Goal: Task Accomplishment & Management: Complete application form

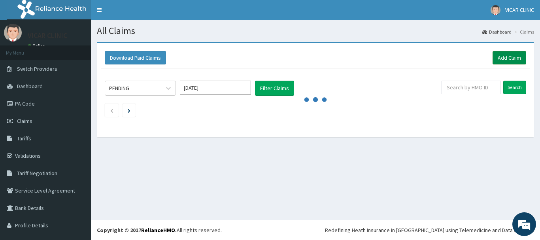
click at [505, 59] on link "Add Claim" at bounding box center [510, 57] width 34 height 13
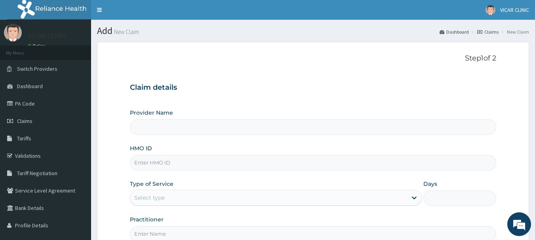
scroll to position [79, 0]
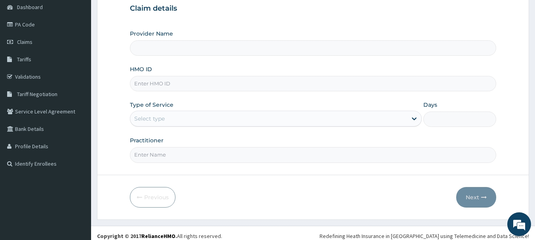
click at [174, 82] on input "HMO ID" at bounding box center [313, 83] width 366 height 15
type input "GVL/10040/A"
click at [172, 125] on div "Select type" at bounding box center [268, 118] width 277 height 13
click at [174, 121] on div "Select type" at bounding box center [268, 118] width 277 height 13
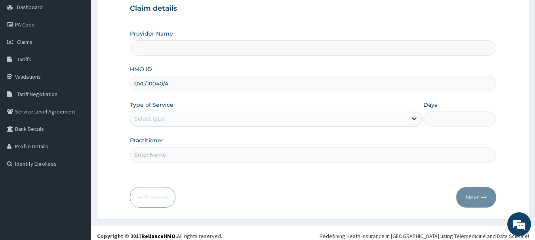
click at [174, 121] on div "Select type" at bounding box center [268, 118] width 277 height 13
click at [241, 87] on input "GVL/10040/A" at bounding box center [313, 83] width 366 height 15
click at [243, 87] on input "GVL/10040/A" at bounding box center [313, 83] width 366 height 15
click at [159, 113] on div "Select type" at bounding box center [268, 118] width 277 height 13
click at [159, 114] on div "Select type" at bounding box center [268, 118] width 277 height 13
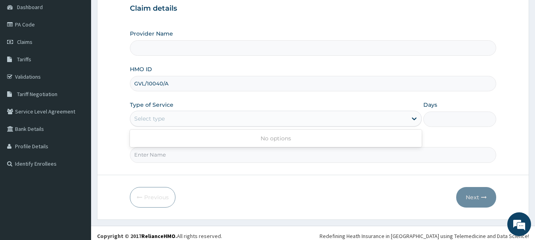
drag, startPoint x: 159, startPoint y: 114, endPoint x: 146, endPoint y: 144, distance: 32.8
click at [158, 117] on div "Select type" at bounding box center [268, 118] width 277 height 13
click at [143, 156] on input "Practitioner" at bounding box center [313, 154] width 366 height 15
type input "DR. IDEH"
click at [154, 113] on div "Select type" at bounding box center [268, 118] width 277 height 13
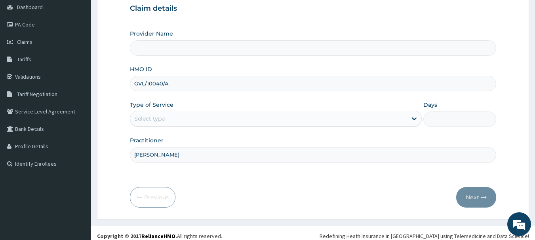
click at [154, 113] on div "Select type" at bounding box center [268, 118] width 277 height 13
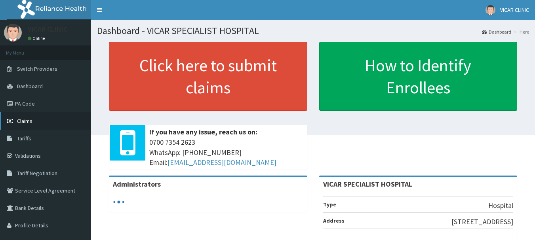
click at [28, 120] on span "Claims" at bounding box center [24, 121] width 15 height 7
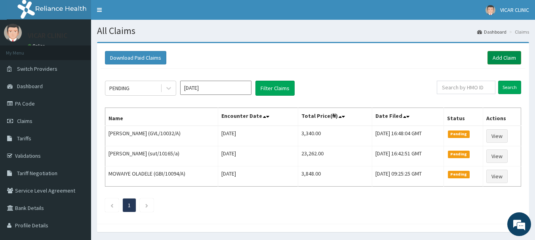
click at [512, 54] on link "Add Claim" at bounding box center [504, 57] width 34 height 13
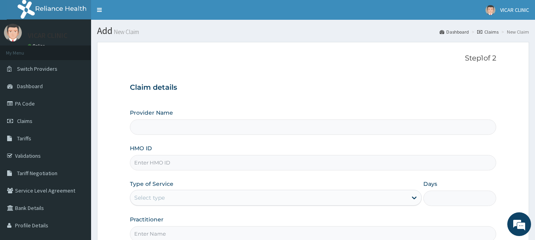
type input "VICAR SPECIALIST HOSPITAL"
type input "GVL/10040/A"
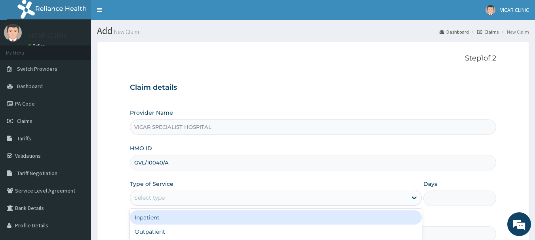
click at [165, 201] on div "Select type" at bounding box center [268, 197] width 277 height 13
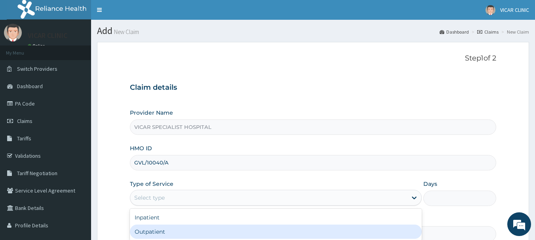
click at [160, 233] on div "Outpatient" at bounding box center [276, 232] width 292 height 14
type input "1"
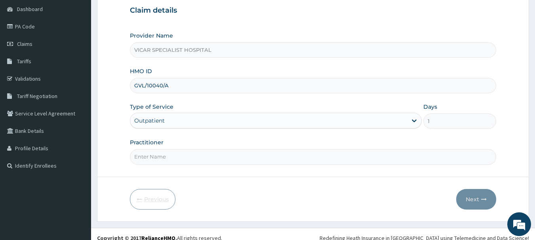
scroll to position [85, 0]
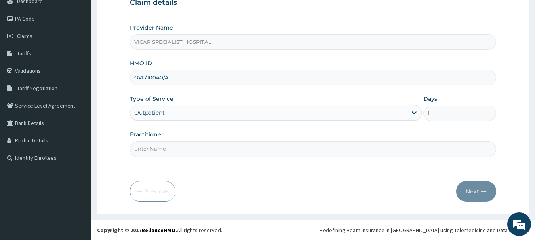
click at [151, 146] on input "Practitioner" at bounding box center [313, 148] width 366 height 15
type input "[PERSON_NAME]"
click at [485, 189] on icon "button" at bounding box center [484, 192] width 6 height 6
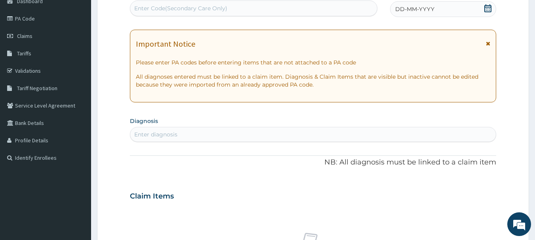
click at [425, 6] on span "DD-MM-YYYY" at bounding box center [414, 9] width 39 height 8
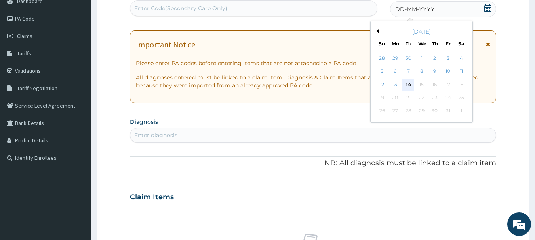
click at [412, 83] on div "14" at bounding box center [408, 85] width 12 height 12
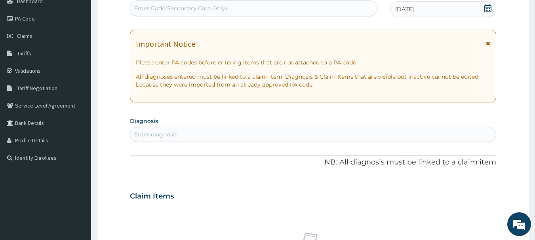
click at [191, 136] on div "Enter diagnosis" at bounding box center [313, 134] width 366 height 13
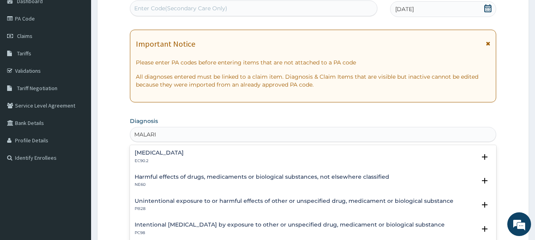
type input "[MEDICAL_DATA]"
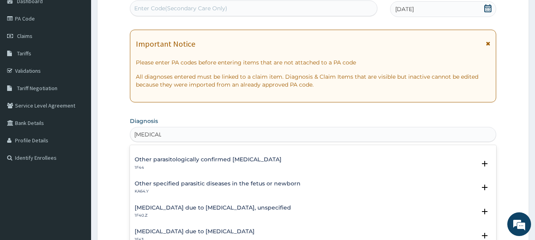
scroll to position [79, 0]
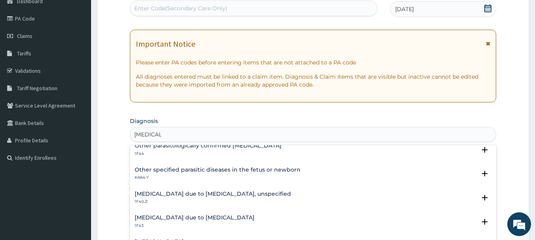
click at [189, 196] on h4 "[MEDICAL_DATA] due to [MEDICAL_DATA], unspecified" at bounding box center [213, 194] width 156 height 6
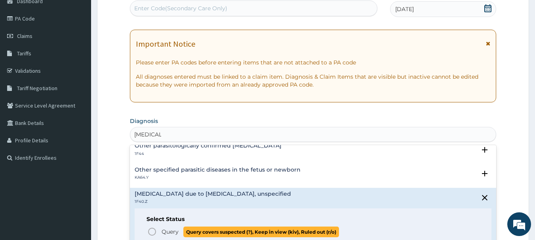
click at [151, 231] on icon "status option query" at bounding box center [151, 231] width 9 height 9
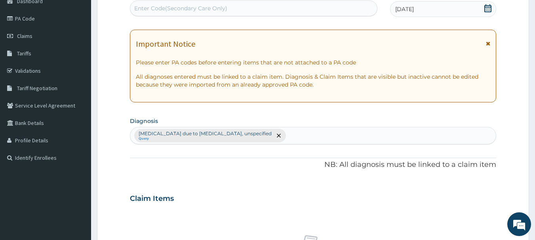
click at [307, 133] on div "[MEDICAL_DATA] due to [MEDICAL_DATA], unspecified Query" at bounding box center [313, 135] width 366 height 17
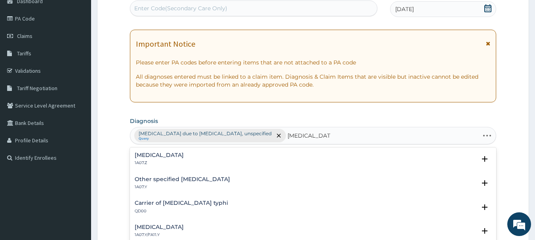
type input "TYPHOID FEVER"
click at [163, 148] on div "Typhoid fever, unspecified 1A07.Z Select Status Query Query covers suspected (?…" at bounding box center [313, 207] width 366 height 119
click at [165, 151] on div "Typhoid fever, unspecified 1A07.Z Select Status Query Query covers suspected (?…" at bounding box center [313, 161] width 366 height 24
click at [164, 155] on h4 "[MEDICAL_DATA]" at bounding box center [159, 155] width 49 height 6
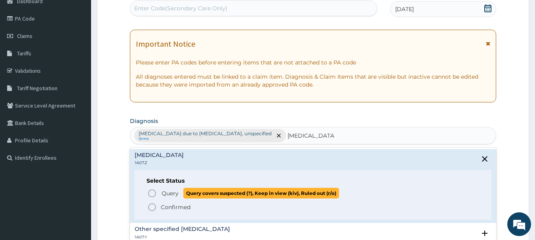
click at [153, 191] on icon "status option query" at bounding box center [151, 193] width 9 height 9
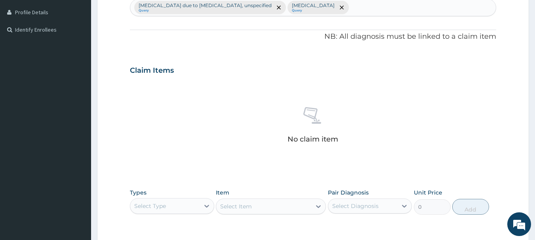
scroll to position [243, 0]
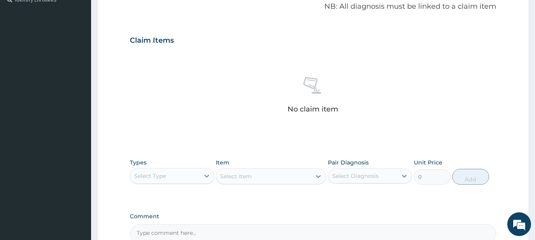
click at [171, 170] on div "Select Type" at bounding box center [164, 176] width 69 height 13
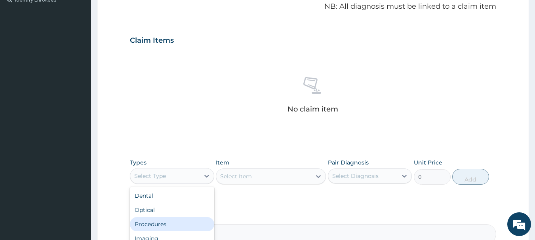
click at [150, 222] on div "Procedures" at bounding box center [172, 224] width 84 height 14
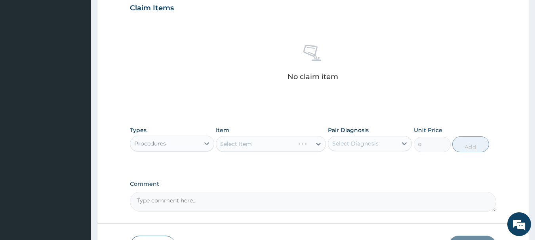
scroll to position [330, 0]
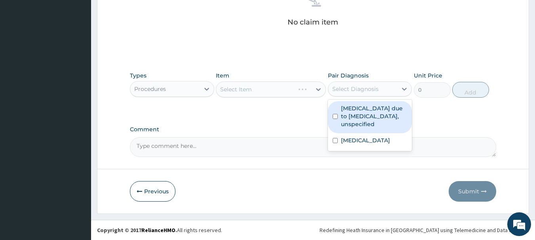
click at [363, 91] on div "Select Diagnosis" at bounding box center [355, 89] width 46 height 8
click at [333, 116] on input "checkbox" at bounding box center [334, 116] width 5 height 5
checkbox input "true"
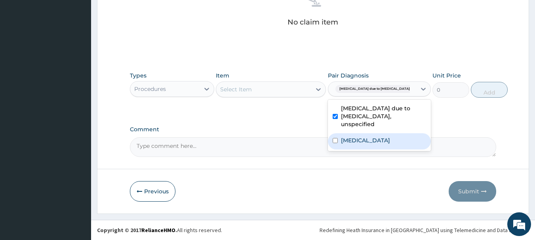
click at [336, 142] on input "checkbox" at bounding box center [334, 140] width 5 height 5
checkbox input "true"
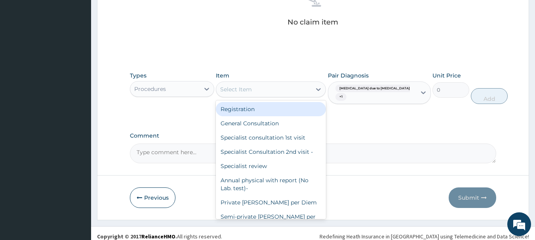
click at [269, 89] on div "Select Item" at bounding box center [263, 89] width 95 height 13
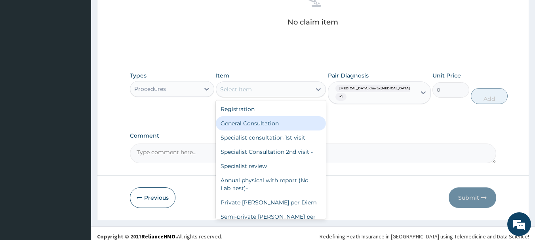
click at [248, 124] on div "General Consultation" at bounding box center [271, 123] width 110 height 14
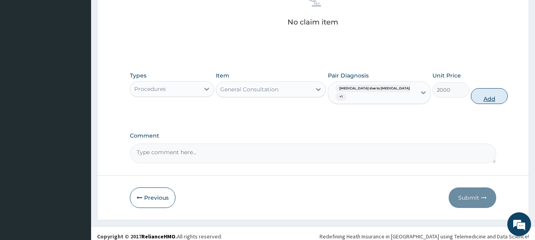
click at [470, 95] on button "Add" at bounding box center [488, 96] width 37 height 16
type input "0"
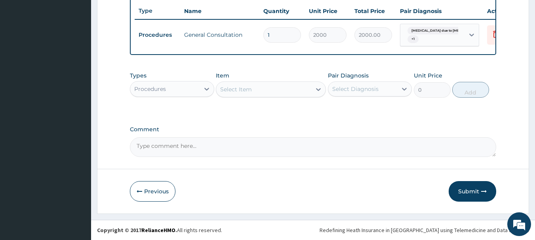
scroll to position [302, 0]
click at [262, 85] on div "Select Item" at bounding box center [263, 89] width 95 height 13
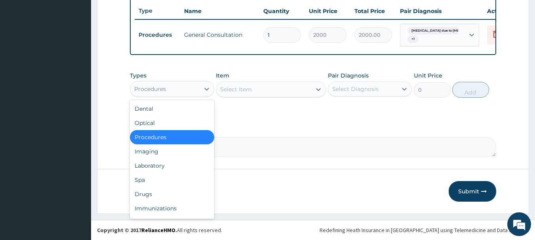
click at [167, 88] on div "Procedures" at bounding box center [164, 89] width 69 height 13
click at [151, 166] on div "Laboratory" at bounding box center [172, 166] width 84 height 14
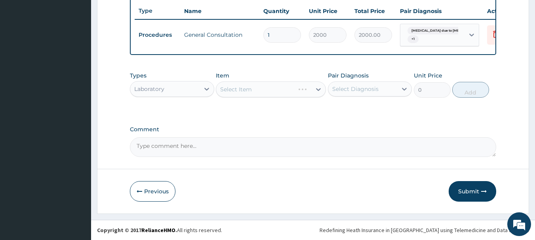
click at [284, 91] on div "Select Item" at bounding box center [271, 90] width 110 height 16
click at [348, 86] on div "Select Diagnosis" at bounding box center [355, 89] width 46 height 8
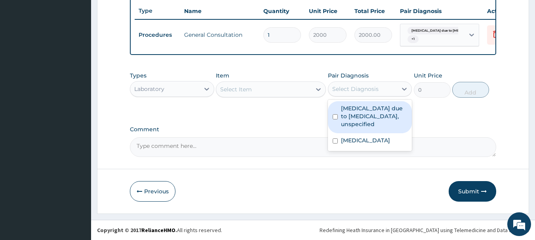
click at [337, 116] on div "[MEDICAL_DATA] due to [MEDICAL_DATA], unspecified" at bounding box center [370, 117] width 84 height 32
checkbox input "true"
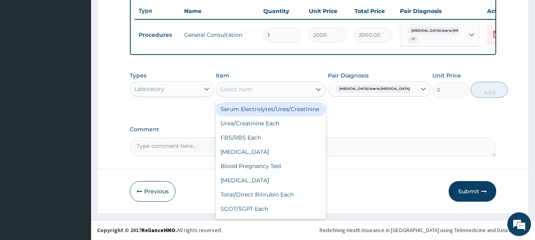
click at [291, 93] on div "Select Item" at bounding box center [263, 89] width 95 height 13
type input "MA"
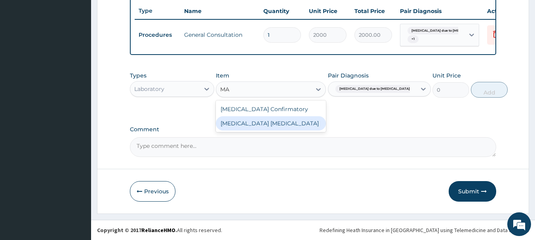
click at [266, 123] on div "[MEDICAL_DATA] [MEDICAL_DATA]" at bounding box center [271, 123] width 110 height 14
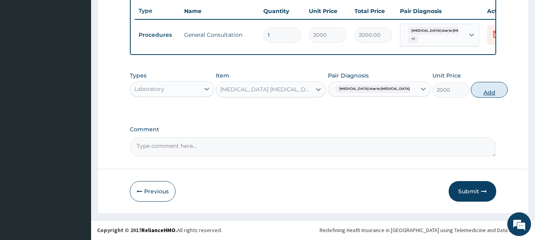
click at [470, 91] on button "Add" at bounding box center [488, 90] width 37 height 16
type input "0"
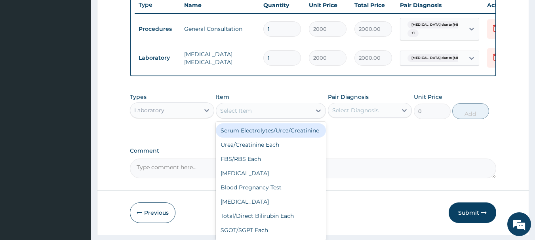
click at [251, 115] on div "Select Item" at bounding box center [236, 111] width 32 height 8
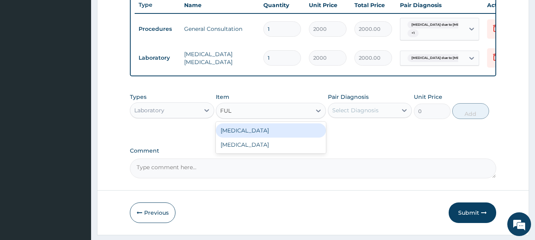
type input "FULL"
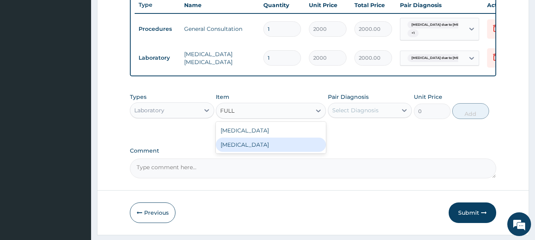
click at [234, 148] on div "[MEDICAL_DATA]" at bounding box center [271, 145] width 110 height 14
type input "4000"
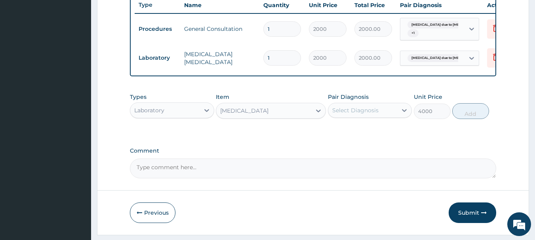
click at [355, 111] on div "Select Diagnosis" at bounding box center [362, 110] width 69 height 13
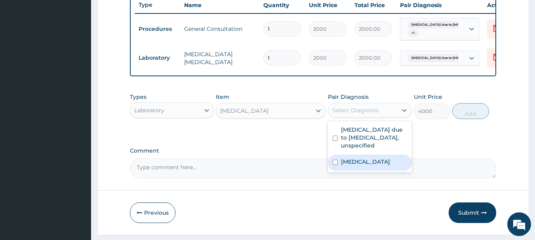
click at [332, 171] on div "[MEDICAL_DATA]" at bounding box center [370, 163] width 84 height 16
checkbox input "true"
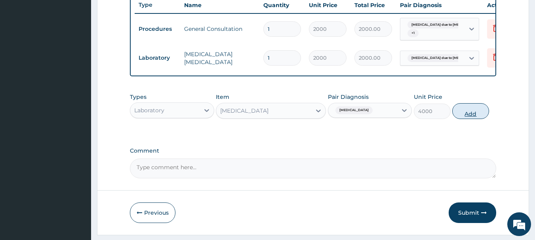
click at [476, 117] on button "Add" at bounding box center [470, 111] width 37 height 16
type input "0"
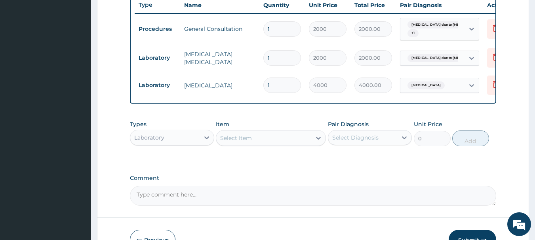
click at [259, 143] on div "Select Item" at bounding box center [263, 138] width 95 height 13
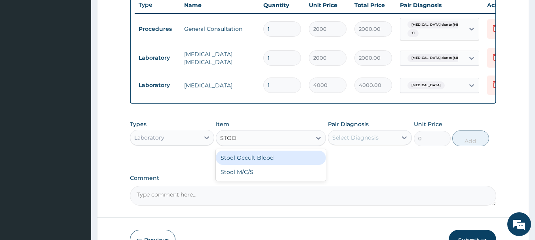
type input "STOOL"
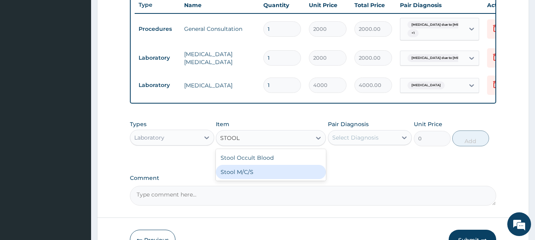
click at [228, 179] on div "Stool M/C/S" at bounding box center [271, 172] width 110 height 14
type input "3000"
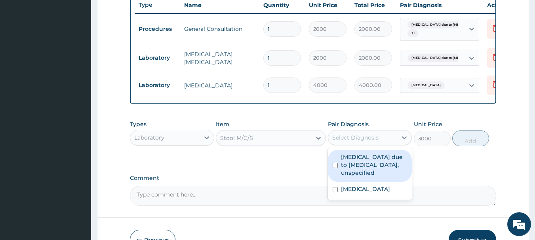
click at [375, 139] on div "Select Diagnosis" at bounding box center [362, 137] width 69 height 13
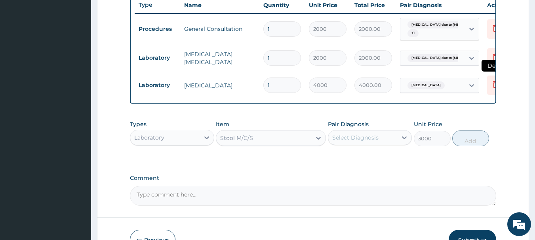
click at [494, 78] on icon at bounding box center [495, 85] width 17 height 19
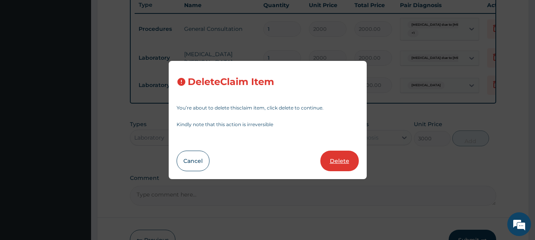
click at [343, 161] on button "Delete" at bounding box center [339, 161] width 38 height 21
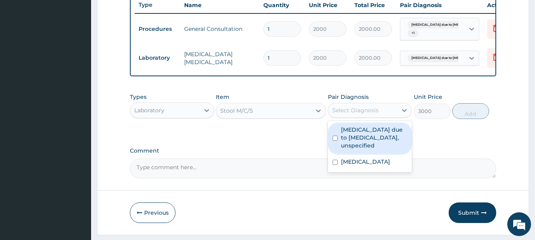
click at [374, 114] on div "Select Diagnosis" at bounding box center [355, 110] width 46 height 8
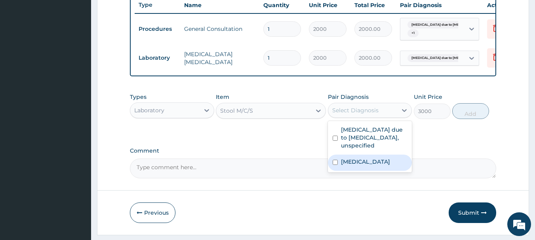
click at [336, 165] on input "checkbox" at bounding box center [334, 162] width 5 height 5
checkbox input "true"
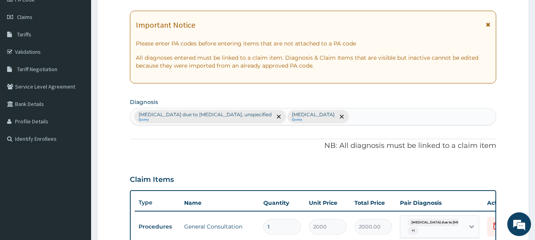
scroll to position [64, 0]
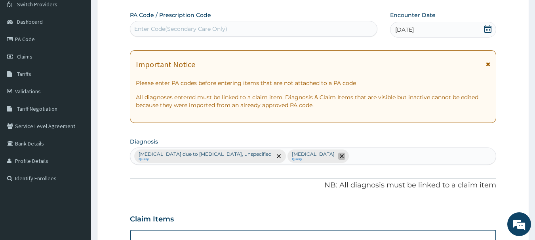
click at [343, 155] on icon "remove selection option" at bounding box center [341, 156] width 4 height 4
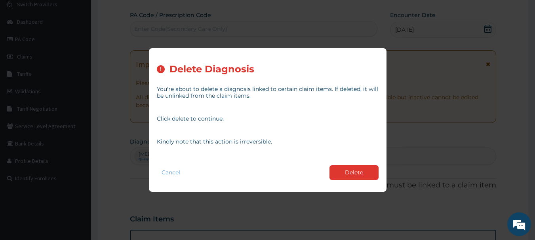
click at [347, 174] on button "Delete" at bounding box center [353, 172] width 49 height 15
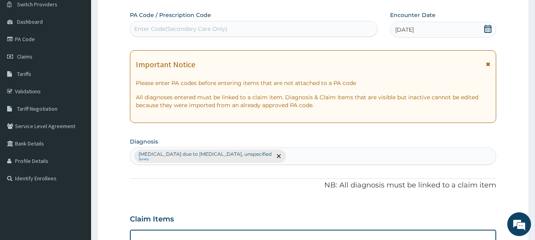
click at [290, 154] on div "[MEDICAL_DATA] due to [MEDICAL_DATA], unspecified Query" at bounding box center [313, 156] width 366 height 17
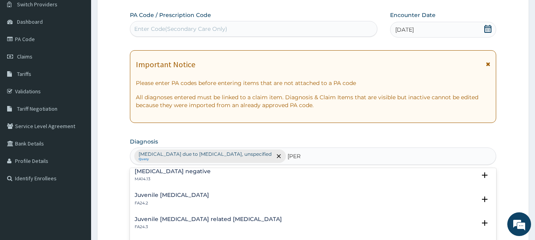
scroll to position [0, 0]
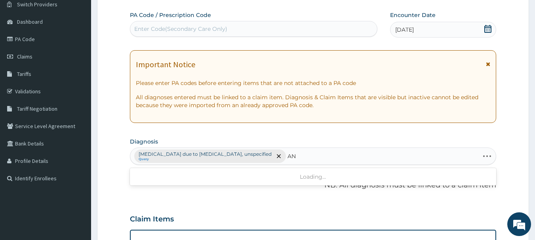
type input "A"
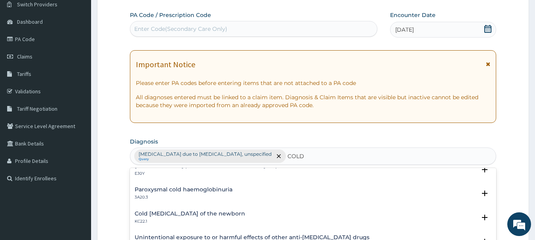
scroll to position [554, 0]
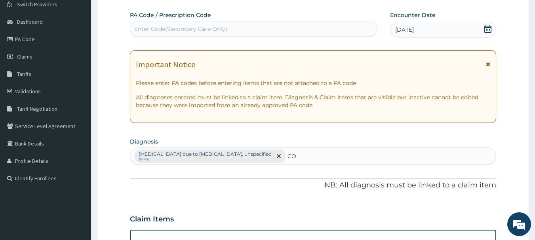
type input "C"
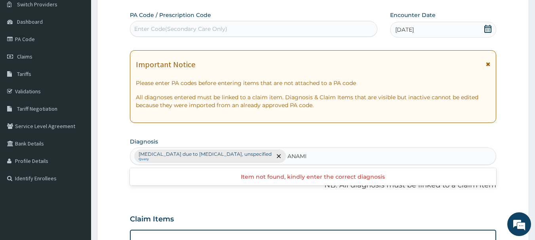
type input "ANAMIA"
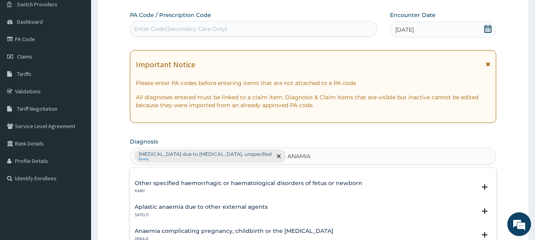
scroll to position [0, 0]
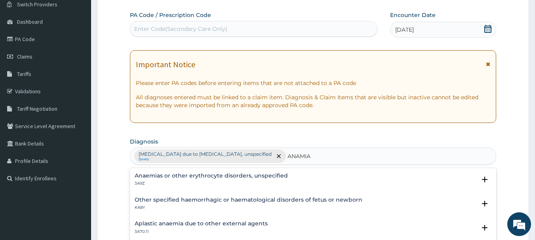
click at [195, 178] on h4 "Anaemias or other erythrocyte disorders, unspecified" at bounding box center [211, 176] width 153 height 6
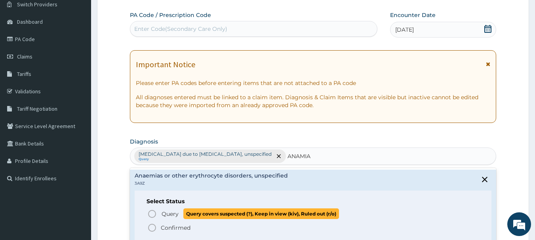
click at [150, 211] on circle "status option query" at bounding box center [151, 213] width 7 height 7
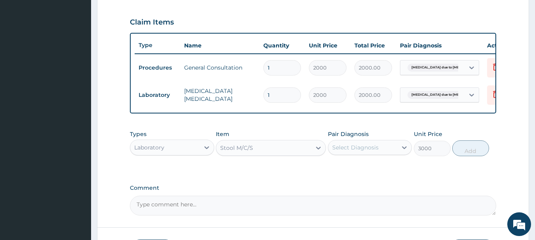
scroll to position [262, 0]
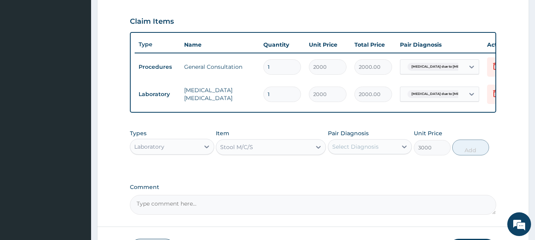
click at [360, 151] on div "Select Diagnosis" at bounding box center [355, 147] width 46 height 8
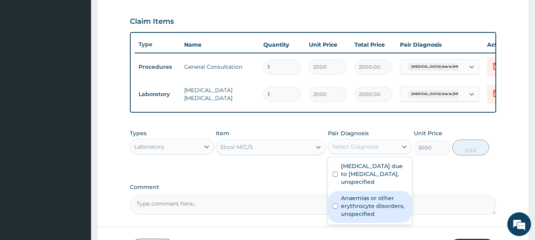
click at [337, 210] on div "Anaemias or other erythrocyte disorders, unspecified" at bounding box center [370, 207] width 84 height 32
checkbox input "true"
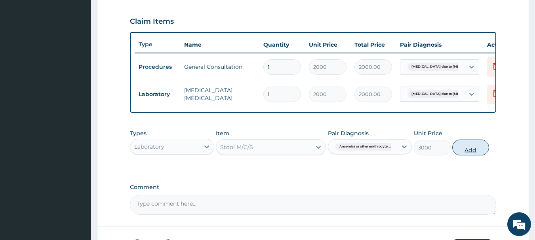
click at [470, 155] on button "Add" at bounding box center [470, 148] width 37 height 16
type input "0"
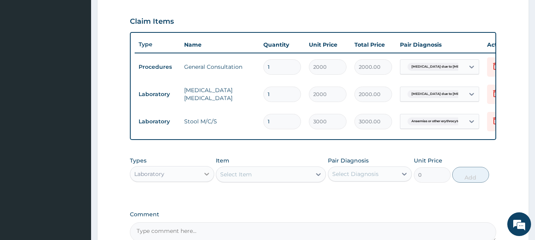
click at [209, 176] on icon at bounding box center [207, 174] width 8 height 8
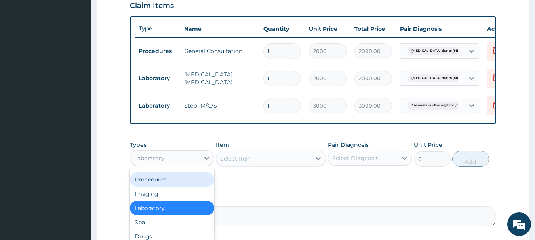
scroll to position [353, 0]
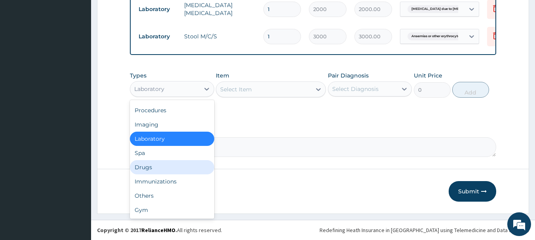
click at [144, 167] on div "Drugs" at bounding box center [172, 167] width 84 height 14
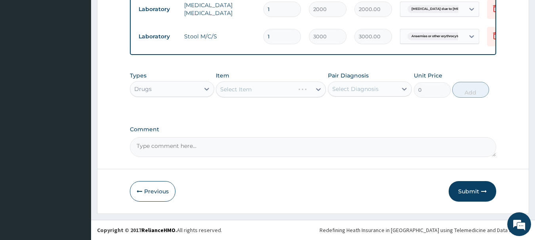
click at [249, 92] on div "Select Item" at bounding box center [271, 90] width 110 height 16
click at [249, 91] on div "Select Item" at bounding box center [236, 89] width 32 height 8
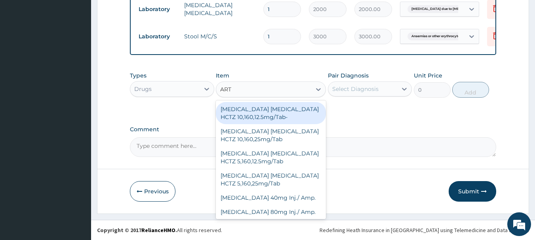
type input "ARTE"
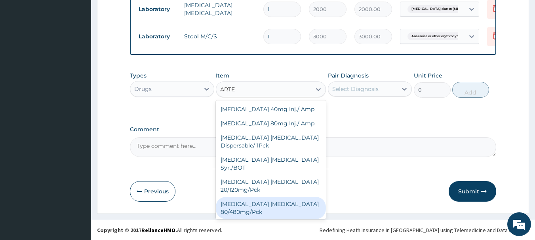
click at [260, 207] on div "[MEDICAL_DATA] [MEDICAL_DATA] 80/480mg/Pck" at bounding box center [271, 208] width 110 height 22
type input "1500"
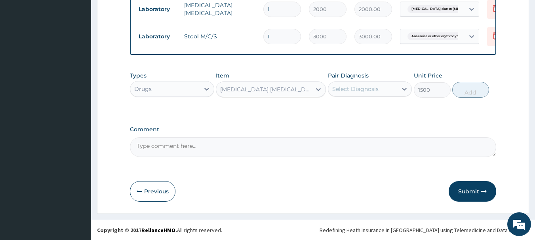
click at [371, 87] on div "Select Diagnosis" at bounding box center [355, 89] width 46 height 8
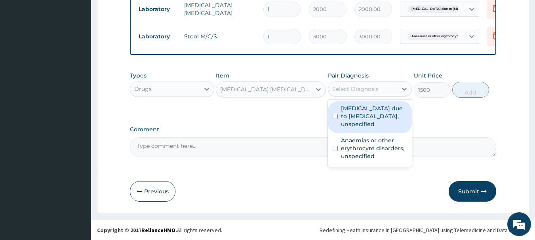
click at [333, 113] on div "[MEDICAL_DATA] due to [MEDICAL_DATA], unspecified" at bounding box center [370, 117] width 84 height 32
checkbox input "true"
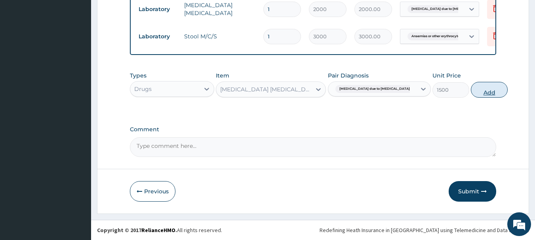
click at [470, 90] on button "Add" at bounding box center [488, 90] width 37 height 16
type input "0"
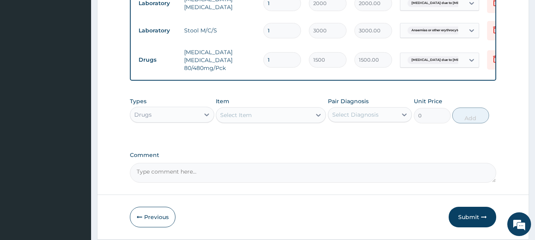
click at [246, 119] on div "Select Item" at bounding box center [236, 115] width 32 height 8
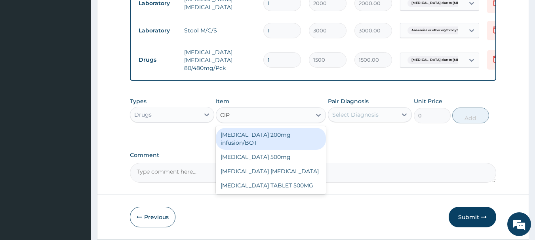
type input "CIPR"
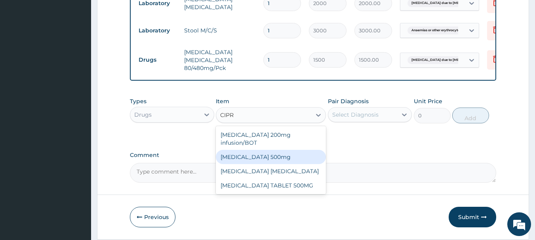
click at [262, 157] on div "[MEDICAL_DATA] 500mg" at bounding box center [271, 157] width 110 height 14
type input "120"
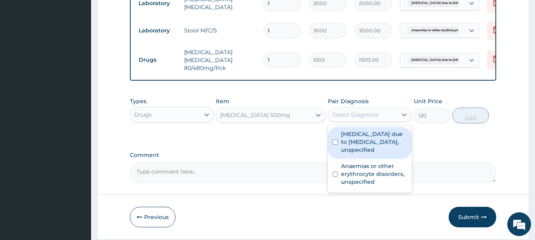
click at [379, 121] on div "Select Diagnosis" at bounding box center [362, 114] width 69 height 13
click at [336, 145] on input "checkbox" at bounding box center [334, 142] width 5 height 5
checkbox input "true"
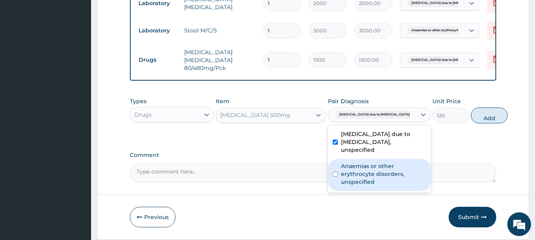
click at [333, 184] on div "Anaemias or other erythrocyte disorders, unspecified" at bounding box center [379, 175] width 103 height 32
checkbox input "true"
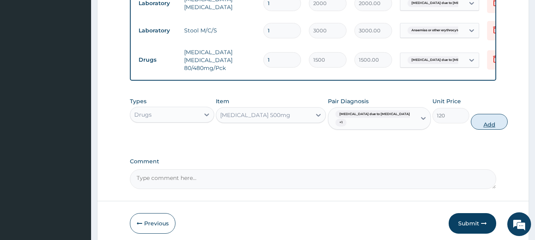
click at [470, 130] on button "Add" at bounding box center [488, 122] width 37 height 16
type input "0"
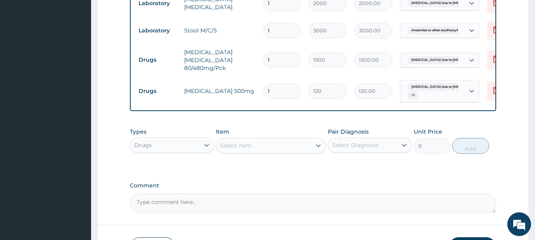
type input "10"
type input "1200.00"
type input "1"
type input "120.00"
type input "14"
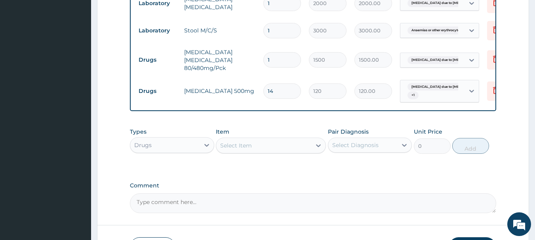
type input "1680.00"
type input "14"
click at [279, 152] on div "Select Item" at bounding box center [263, 145] width 95 height 13
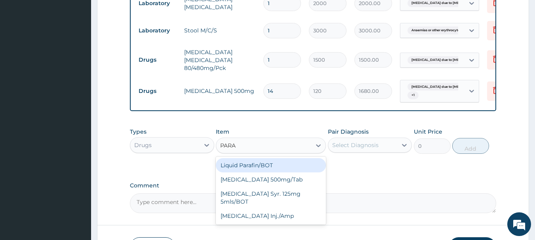
type input "PARAC"
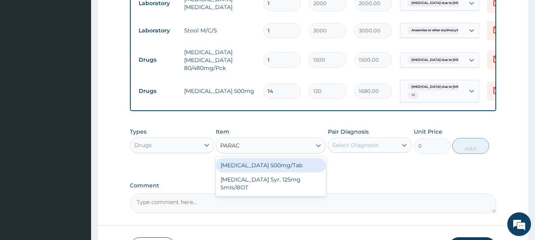
click at [272, 171] on div "[MEDICAL_DATA] 500mg/Tab" at bounding box center [271, 165] width 110 height 14
type input "9"
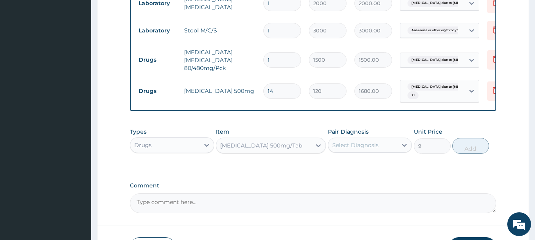
click at [353, 149] on div "Select Diagnosis" at bounding box center [355, 145] width 46 height 8
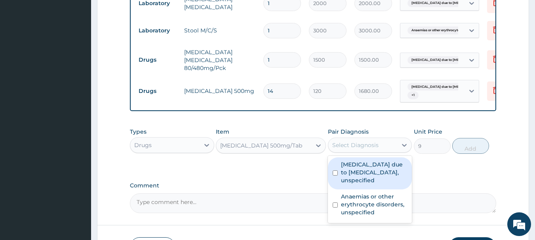
drag, startPoint x: 332, startPoint y: 176, endPoint x: 334, endPoint y: 183, distance: 7.6
click at [334, 182] on div "[MEDICAL_DATA] due to [MEDICAL_DATA], unspecified" at bounding box center [370, 173] width 84 height 32
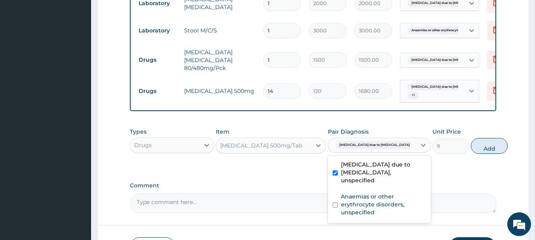
checkbox input "true"
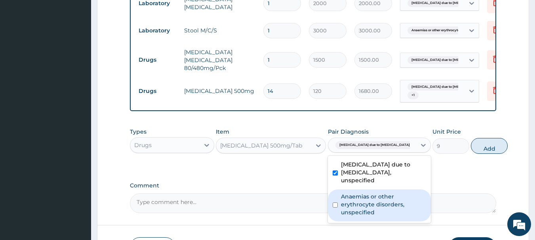
click at [335, 217] on div "Anaemias or other erythrocyte disorders, unspecified" at bounding box center [379, 206] width 103 height 32
checkbox input "true"
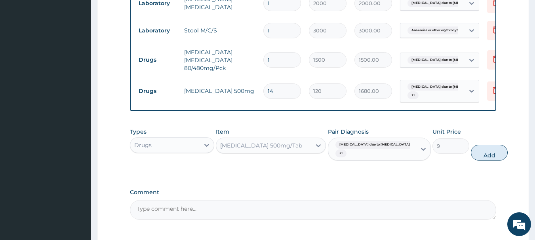
click at [473, 160] on button "Add" at bounding box center [488, 153] width 37 height 16
type input "0"
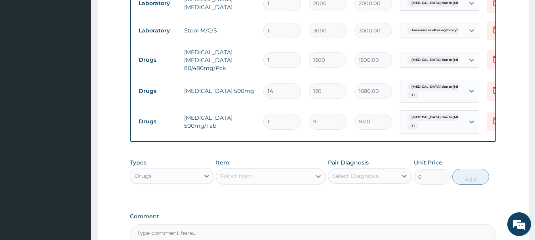
click at [323, 125] on input "9" at bounding box center [328, 121] width 38 height 15
click at [274, 124] on input "1" at bounding box center [282, 121] width 38 height 15
type input "18"
type input "162.00"
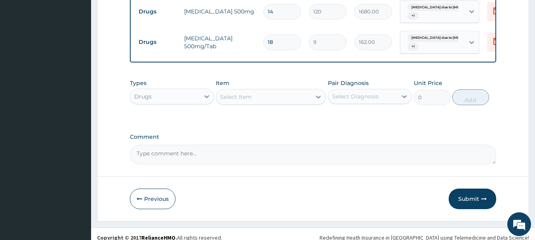
scroll to position [446, 0]
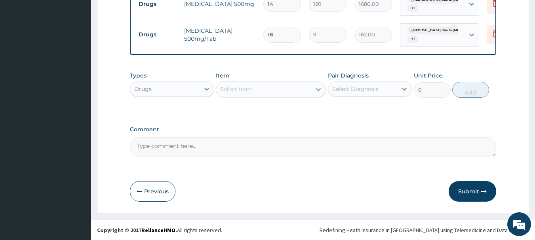
type input "18"
click at [462, 189] on button "Submit" at bounding box center [471, 191] width 47 height 21
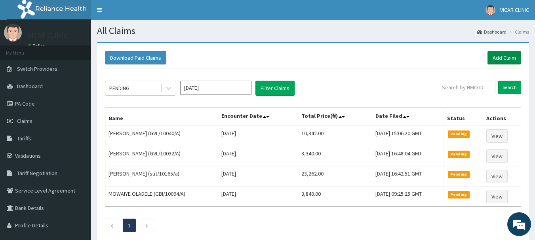
click at [506, 55] on link "Add Claim" at bounding box center [504, 57] width 34 height 13
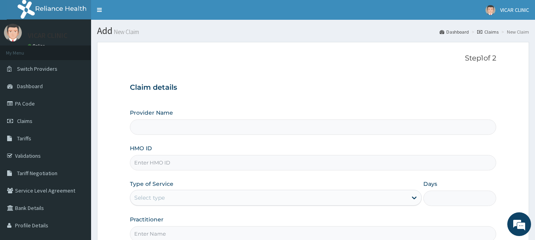
type input "VICAR SPECIALIST HOSPITAL"
click at [171, 162] on input "HMO ID" at bounding box center [313, 162] width 366 height 15
type input "VMY/10014/D"
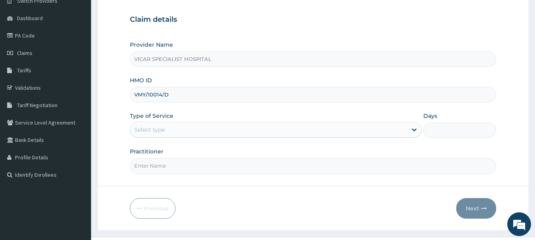
scroll to position [79, 0]
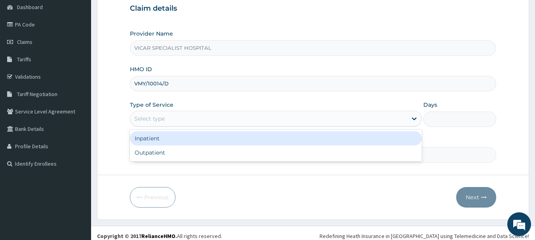
click at [173, 117] on div "Select type" at bounding box center [268, 118] width 277 height 13
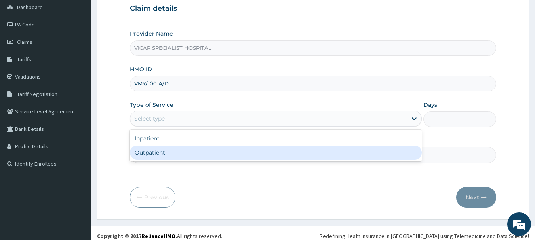
click at [162, 154] on div "Outpatient" at bounding box center [276, 153] width 292 height 14
type input "1"
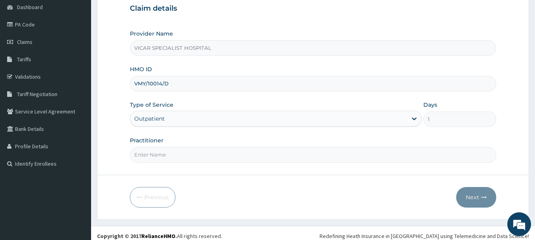
click at [162, 154] on input "Practitioner" at bounding box center [313, 154] width 366 height 15
type input "[PERSON_NAME]"
click at [468, 201] on button "Next" at bounding box center [476, 197] width 40 height 21
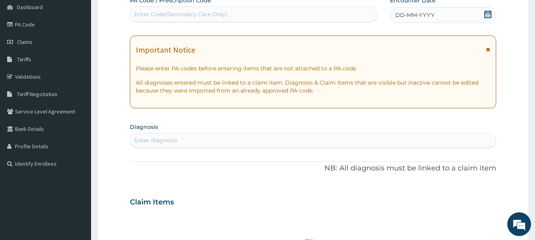
click at [447, 16] on div "DD-MM-YYYY" at bounding box center [443, 15] width 106 height 16
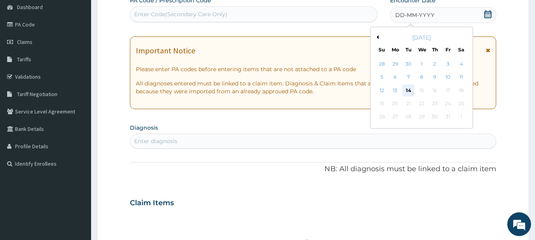
click at [408, 90] on div "14" at bounding box center [408, 91] width 12 height 12
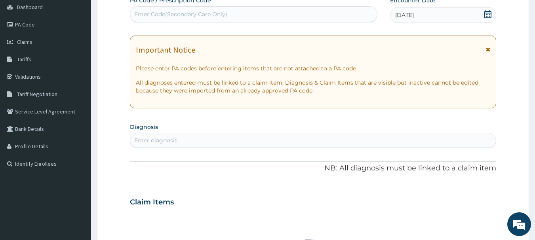
click at [228, 150] on div "PA Code / Prescription Code Enter Code(Secondary Care Only) Encounter Date [DAT…" at bounding box center [313, 201] width 366 height 410
click at [204, 135] on div "Enter diagnosis" at bounding box center [313, 140] width 366 height 13
type input "[MEDICAL_DATA]"
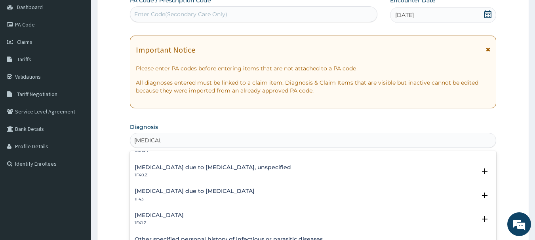
scroll to position [119, 0]
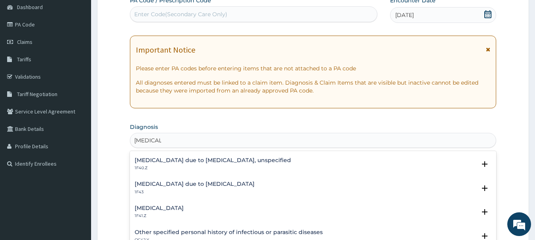
click at [199, 160] on h4 "[MEDICAL_DATA] due to [MEDICAL_DATA], unspecified" at bounding box center [213, 160] width 156 height 6
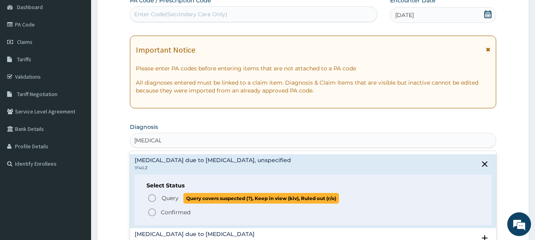
click at [152, 195] on icon "status option query" at bounding box center [151, 197] width 9 height 9
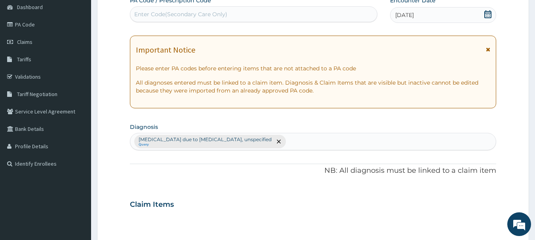
click at [288, 144] on div "[MEDICAL_DATA] due to [MEDICAL_DATA], unspecified Query" at bounding box center [313, 141] width 366 height 17
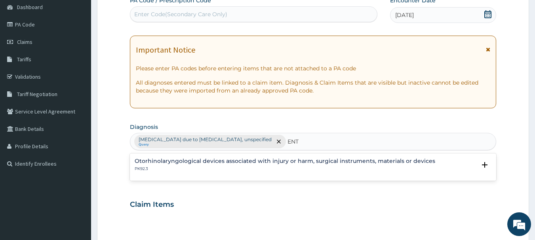
scroll to position [0, 0]
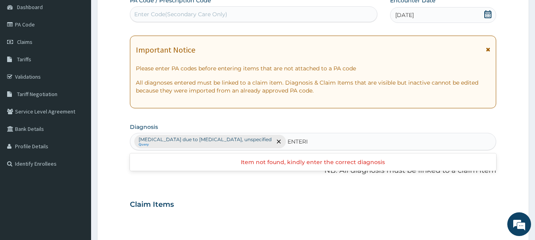
type input "ENTER"
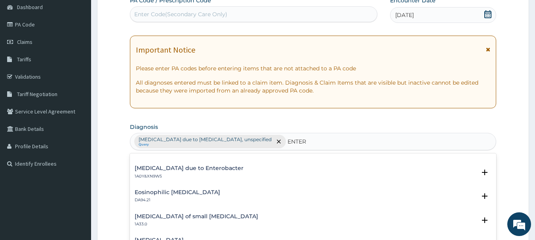
scroll to position [435, 0]
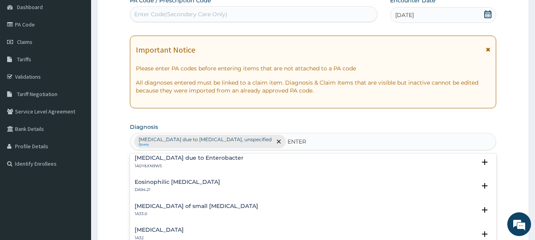
click at [185, 154] on div "[MEDICAL_DATA] due to Enterobacter 1A0Y&XN9W5 Select Status Query Query covers …" at bounding box center [313, 164] width 366 height 24
click at [184, 158] on h4 "[MEDICAL_DATA] due to Enterobacter" at bounding box center [189, 158] width 109 height 6
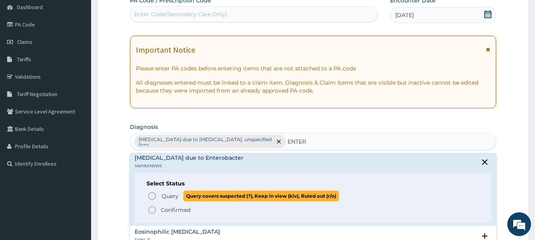
click at [149, 195] on icon "status option query" at bounding box center [151, 195] width 9 height 9
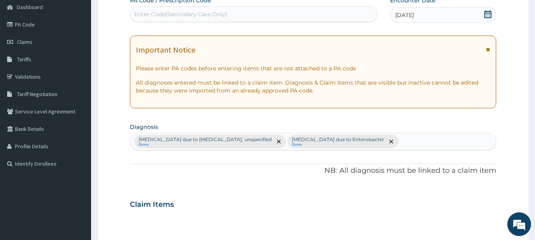
click at [384, 144] on div "[MEDICAL_DATA] due to [MEDICAL_DATA], unspecified Query [MEDICAL_DATA] due to E…" at bounding box center [313, 141] width 366 height 17
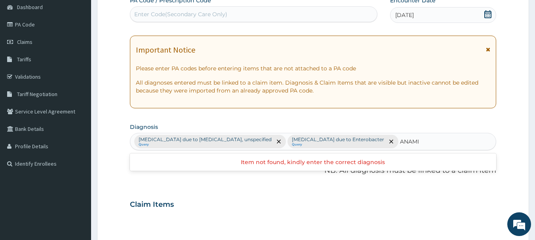
type input "ANAMIA"
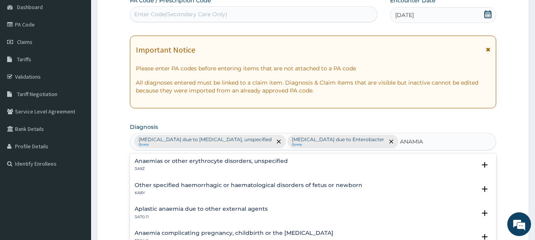
click at [221, 160] on h4 "Anaemias or other erythrocyte disorders, unspecified" at bounding box center [211, 161] width 153 height 6
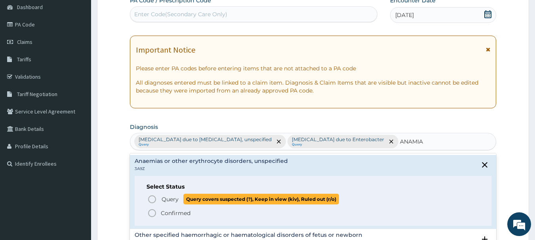
click at [150, 196] on circle "status option query" at bounding box center [151, 199] width 7 height 7
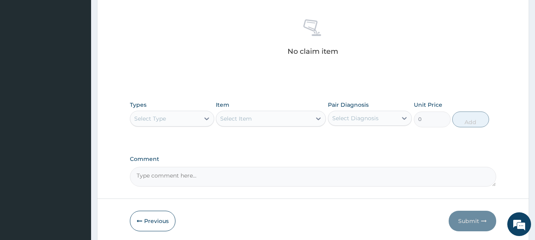
scroll to position [317, 0]
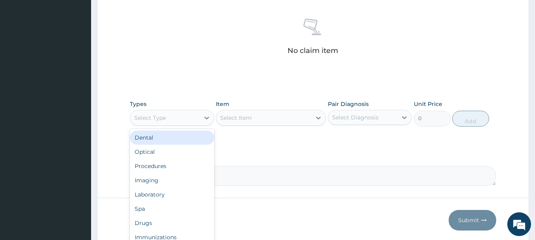
click at [157, 118] on div "Select Type" at bounding box center [150, 118] width 32 height 8
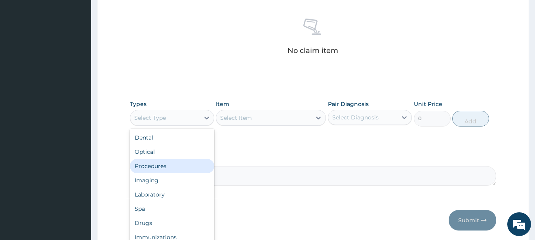
click at [149, 168] on div "Procedures" at bounding box center [172, 166] width 84 height 14
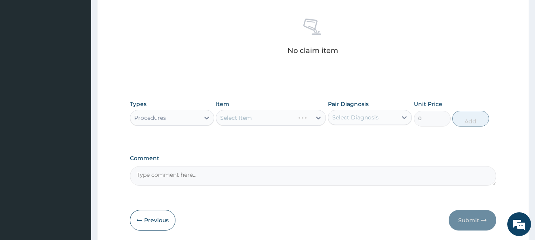
click at [273, 118] on div "Select Item" at bounding box center [271, 118] width 110 height 16
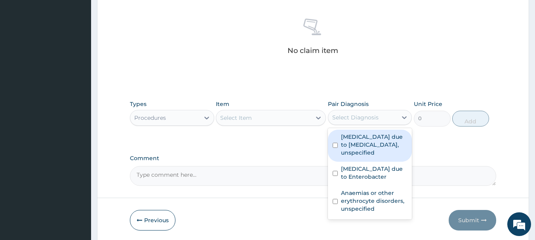
click at [375, 117] on div "Select Diagnosis" at bounding box center [355, 118] width 46 height 8
click at [335, 144] on input "checkbox" at bounding box center [334, 145] width 5 height 5
checkbox input "true"
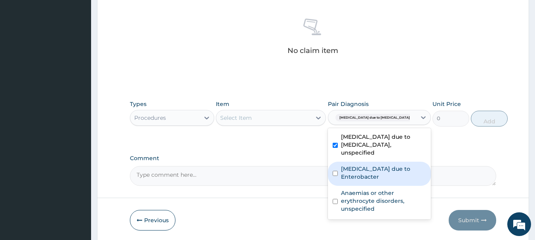
click at [332, 172] on input "checkbox" at bounding box center [334, 173] width 5 height 5
checkbox input "true"
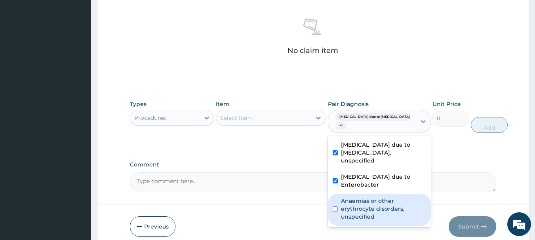
click at [336, 208] on input "checkbox" at bounding box center [334, 209] width 5 height 5
checkbox input "true"
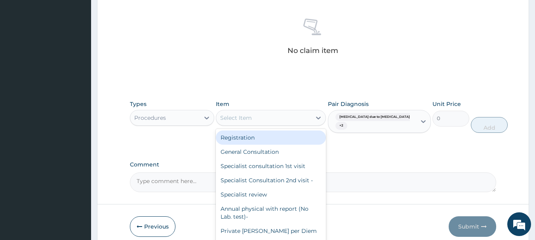
click at [260, 114] on div "Select Item" at bounding box center [263, 118] width 95 height 13
click at [235, 137] on div "Registration" at bounding box center [271, 138] width 110 height 14
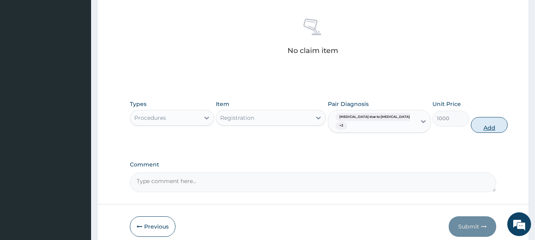
click at [470, 125] on button "Add" at bounding box center [488, 125] width 37 height 16
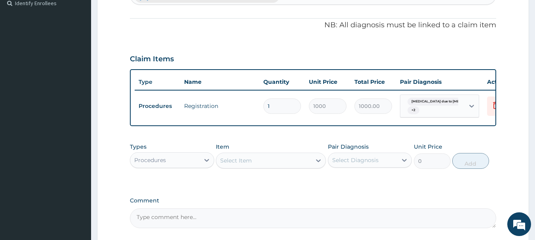
scroll to position [238, 0]
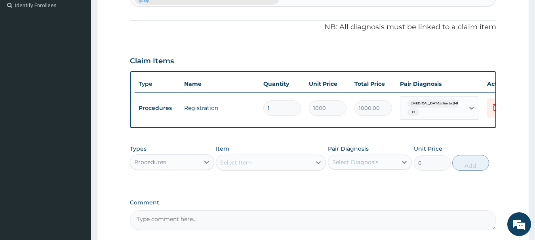
click at [257, 166] on div "Select Item" at bounding box center [263, 162] width 95 height 13
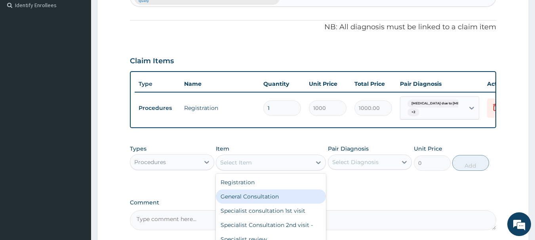
click at [238, 204] on div "General Consultation" at bounding box center [271, 197] width 110 height 14
type input "2000"
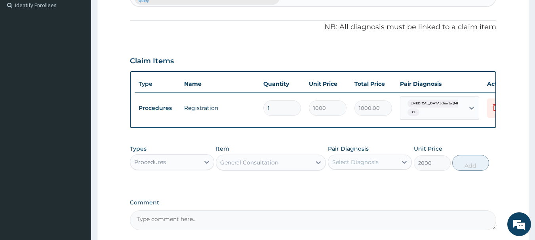
click at [370, 166] on div "Select Diagnosis" at bounding box center [355, 162] width 46 height 8
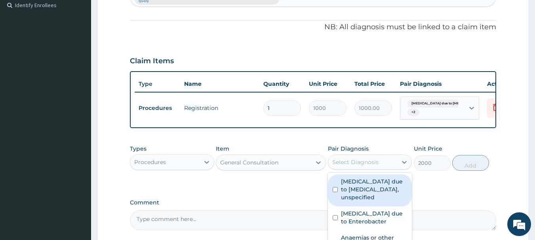
click at [337, 196] on div "[MEDICAL_DATA] due to [MEDICAL_DATA], unspecified" at bounding box center [370, 190] width 84 height 32
checkbox input "true"
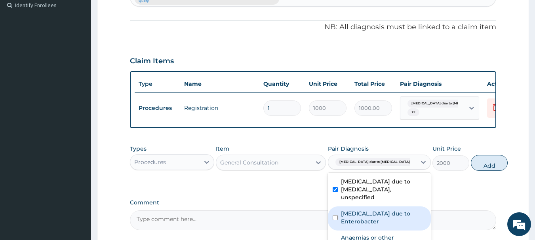
click at [335, 219] on div "[MEDICAL_DATA] due to Enterobacter" at bounding box center [379, 219] width 103 height 24
checkbox input "true"
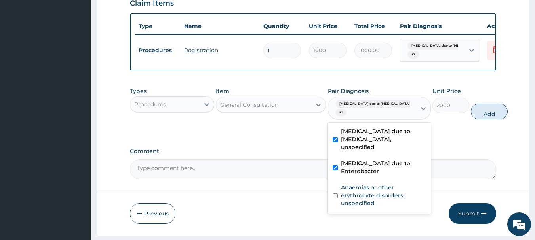
scroll to position [301, 0]
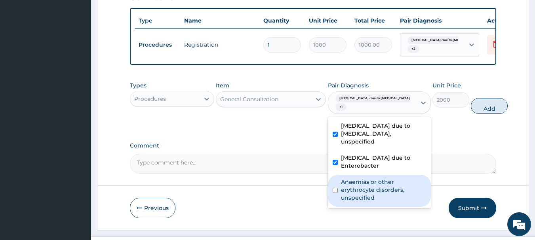
click at [336, 193] on input "checkbox" at bounding box center [334, 190] width 5 height 5
checkbox input "true"
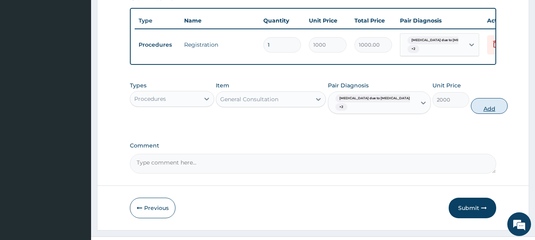
click at [470, 114] on button "Add" at bounding box center [488, 106] width 37 height 16
type input "0"
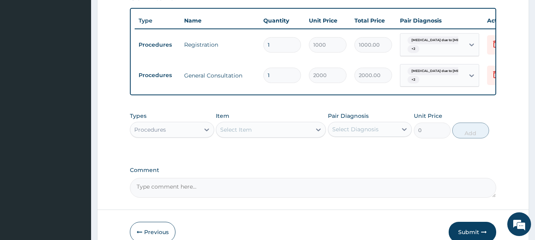
click at [189, 129] on div "Procedures" at bounding box center [164, 129] width 69 height 13
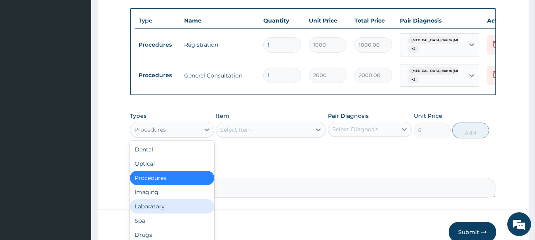
click at [149, 209] on div "Laboratory" at bounding box center [172, 206] width 84 height 14
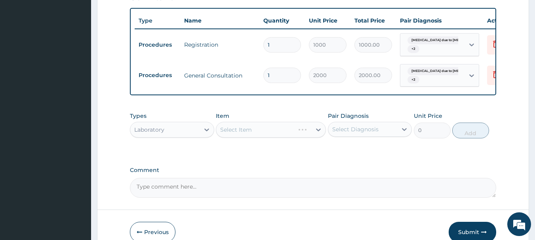
click at [252, 135] on div "Select Item" at bounding box center [271, 130] width 110 height 16
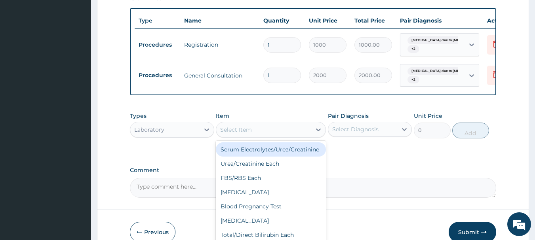
click at [255, 134] on div "Select Item" at bounding box center [263, 129] width 95 height 13
type input "MA"
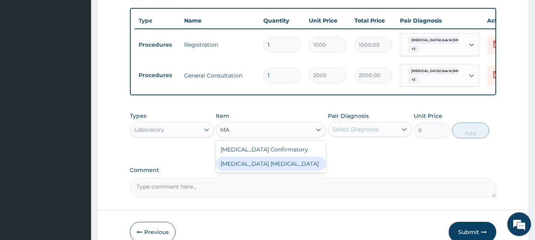
click at [258, 165] on div "[MEDICAL_DATA] [MEDICAL_DATA]" at bounding box center [271, 164] width 110 height 14
type input "2000"
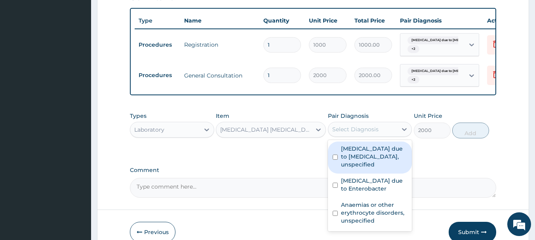
click at [381, 136] on div "Select Diagnosis" at bounding box center [362, 129] width 69 height 13
click at [336, 160] on input "checkbox" at bounding box center [334, 157] width 5 height 5
checkbox input "true"
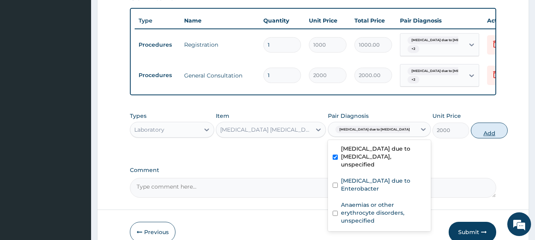
click at [470, 137] on button "Add" at bounding box center [488, 131] width 37 height 16
type input "0"
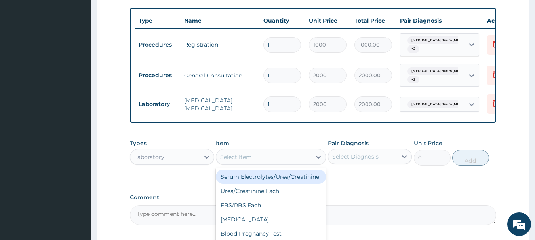
click at [293, 163] on div "Select Item" at bounding box center [263, 157] width 95 height 13
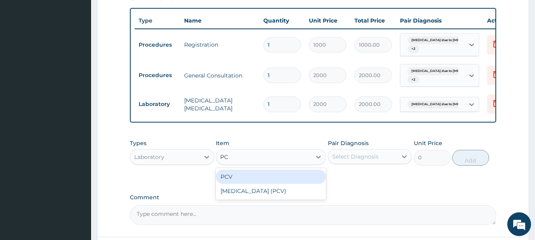
type input "PCV"
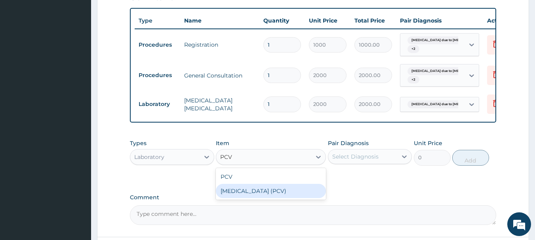
click at [253, 197] on div "[MEDICAL_DATA] (PCV)" at bounding box center [271, 191] width 110 height 14
type input "2000"
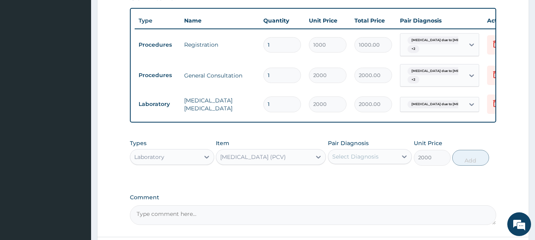
click at [389, 163] on div "Select Diagnosis" at bounding box center [362, 156] width 69 height 13
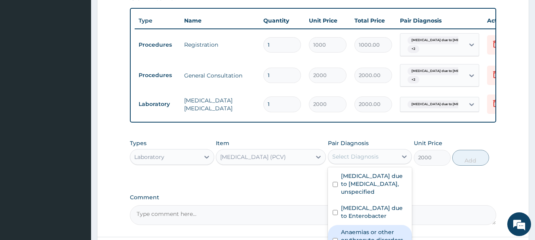
click at [341, 238] on label "Anaemias or other erythrocyte disorders, unspecified" at bounding box center [374, 240] width 66 height 24
checkbox input "true"
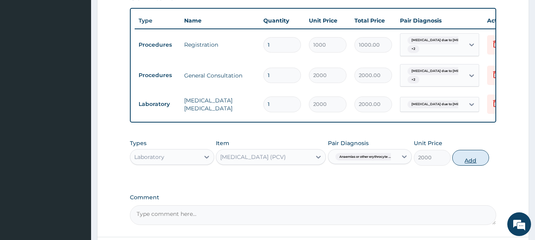
click at [469, 165] on button "Add" at bounding box center [470, 158] width 37 height 16
type input "0"
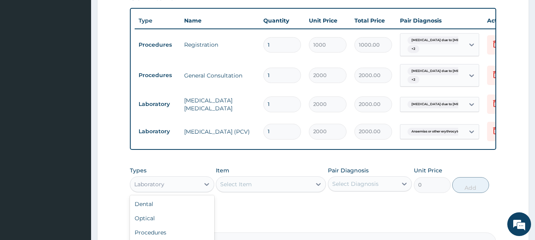
click at [171, 190] on div "Laboratory" at bounding box center [164, 184] width 69 height 13
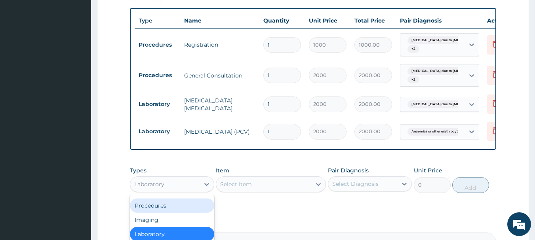
click at [534, 236] on section "Step 2 of 2 PA Code / Prescription Code Enter Code(Secondary Care Only) Encount…" at bounding box center [313, 25] width 444 height 580
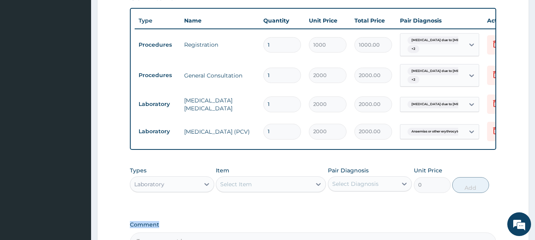
click at [534, 236] on section "Step 2 of 2 PA Code / Prescription Code Enter Code(Secondary Care Only) Encount…" at bounding box center [313, 25] width 444 height 580
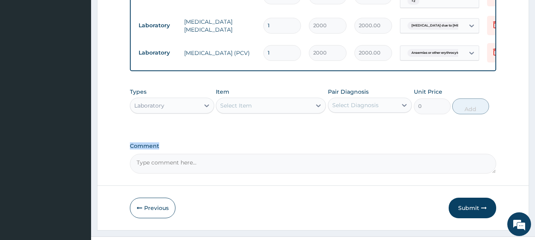
scroll to position [402, 0]
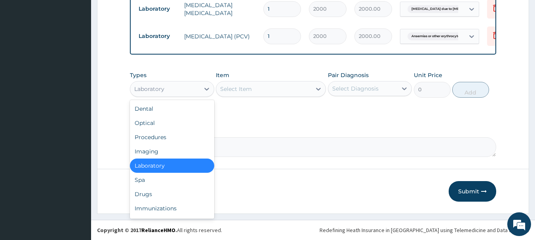
click at [157, 87] on div "Laboratory" at bounding box center [149, 89] width 30 height 8
click at [143, 194] on div "Drugs" at bounding box center [172, 194] width 84 height 14
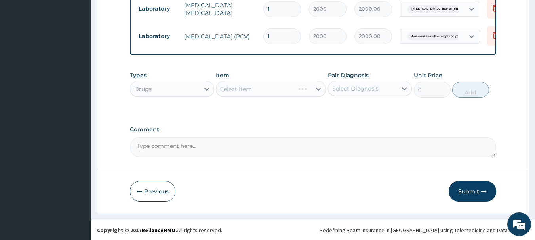
click at [258, 87] on div "Select Item" at bounding box center [271, 89] width 110 height 16
click at [258, 84] on div "Select Item" at bounding box center [271, 89] width 110 height 16
click at [260, 86] on div "Select Item" at bounding box center [263, 89] width 95 height 13
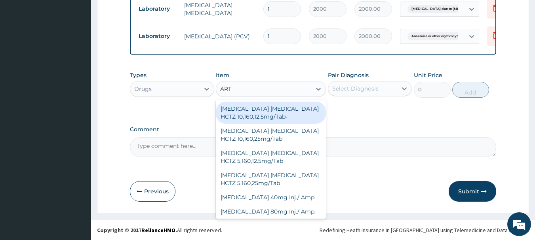
type input "ARTE"
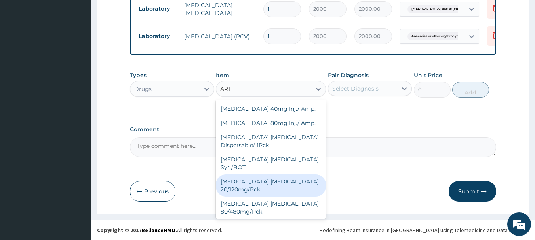
click at [257, 188] on div "[MEDICAL_DATA] [MEDICAL_DATA] 20/120mg/Pck" at bounding box center [271, 185] width 110 height 22
type input "1000"
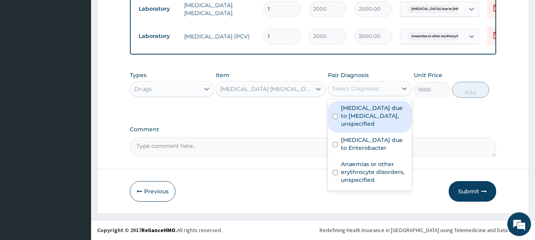
click at [391, 89] on div "Select Diagnosis" at bounding box center [362, 88] width 69 height 13
click at [340, 115] on div "[MEDICAL_DATA] due to [MEDICAL_DATA], unspecified" at bounding box center [370, 117] width 84 height 32
checkbox input "true"
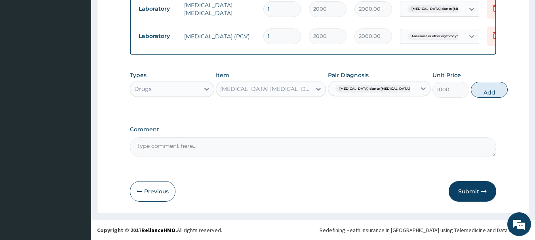
click at [472, 91] on button "Add" at bounding box center [488, 90] width 37 height 16
type input "0"
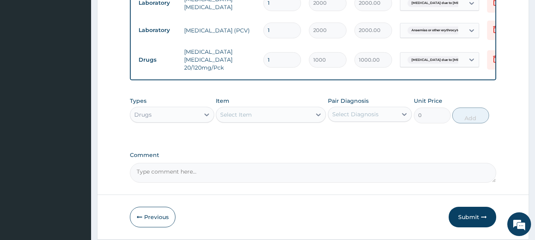
click at [244, 119] on div "Select Item" at bounding box center [236, 115] width 32 height 8
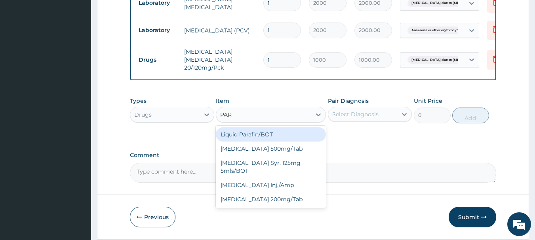
type input "PARA"
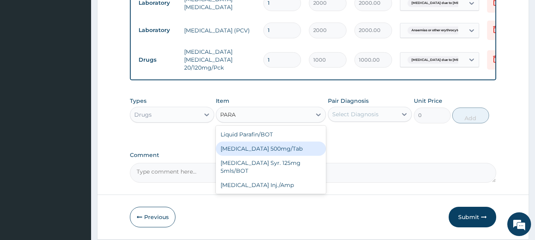
click at [257, 154] on div "[MEDICAL_DATA] 500mg/Tab" at bounding box center [271, 149] width 110 height 14
type input "9"
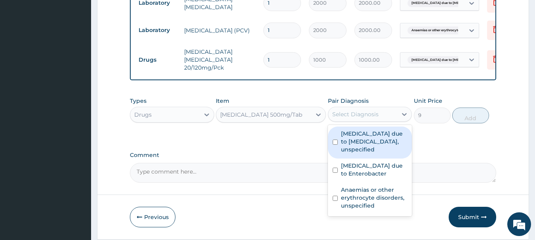
click at [372, 117] on div "Select Diagnosis" at bounding box center [355, 114] width 46 height 8
drag, startPoint x: 336, startPoint y: 146, endPoint x: 335, endPoint y: 156, distance: 10.7
click at [336, 145] on input "checkbox" at bounding box center [334, 142] width 5 height 5
checkbox input "true"
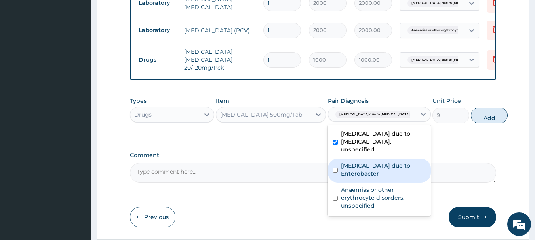
drag, startPoint x: 333, startPoint y: 176, endPoint x: 334, endPoint y: 200, distance: 23.4
click at [333, 173] on input "checkbox" at bounding box center [334, 170] width 5 height 5
checkbox input "true"
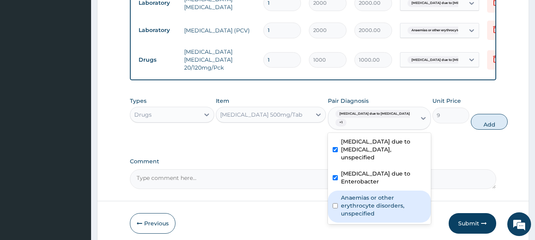
click at [334, 209] on input "checkbox" at bounding box center [334, 205] width 5 height 5
checkbox input "true"
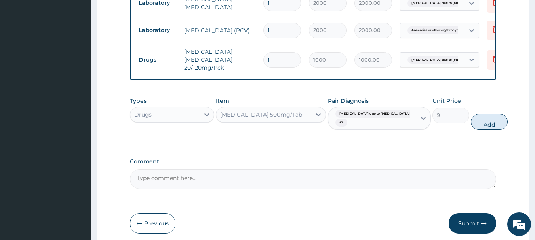
click at [473, 128] on button "Add" at bounding box center [488, 122] width 37 height 16
type input "0"
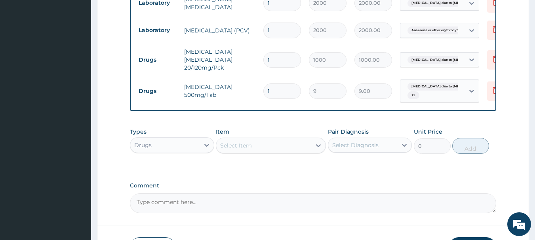
click at [270, 61] on input "1" at bounding box center [282, 59] width 38 height 15
type input "12"
type input "12000.00"
type input "1"
type input "1000.00"
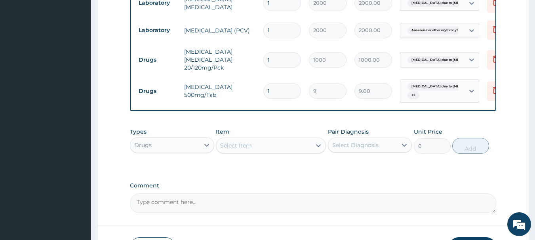
click at [268, 93] on input "1" at bounding box center [282, 90] width 38 height 15
click at [273, 92] on input "1" at bounding box center [282, 90] width 38 height 15
type input "16"
type input "144.00"
type input "1"
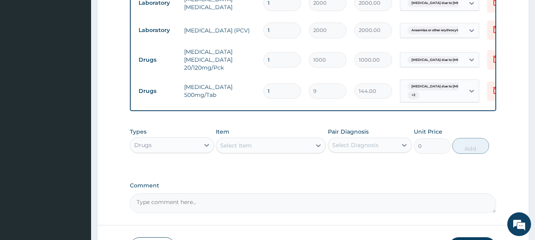
type input "9.00"
type input "18"
type input "162.00"
type input "18"
click at [265, 151] on div "Select Item" at bounding box center [263, 145] width 95 height 13
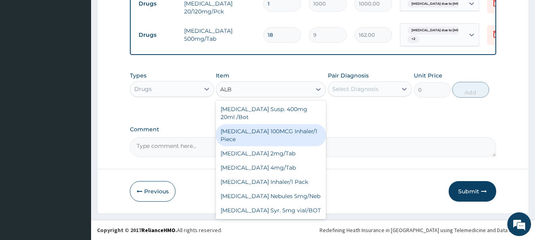
scroll to position [464, 0]
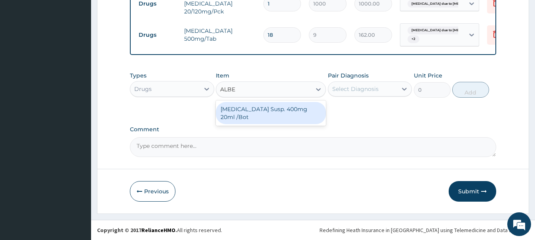
type input "ALB"
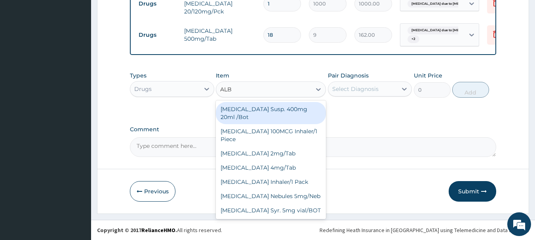
click at [270, 112] on div "[MEDICAL_DATA] Susp. 400mg 20ml /Bot" at bounding box center [271, 113] width 110 height 22
type input "500"
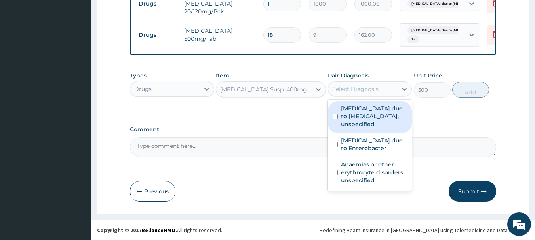
click at [361, 87] on div "Select Diagnosis" at bounding box center [355, 89] width 46 height 8
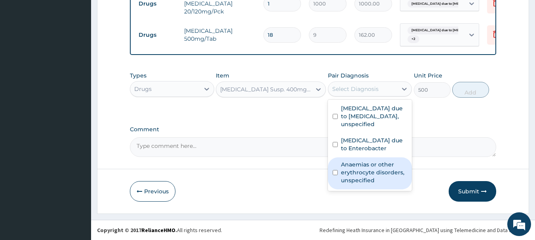
click at [335, 173] on input "checkbox" at bounding box center [334, 172] width 5 height 5
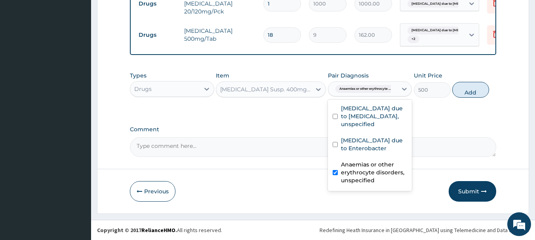
click at [337, 174] on input "checkbox" at bounding box center [334, 172] width 5 height 5
checkbox input "false"
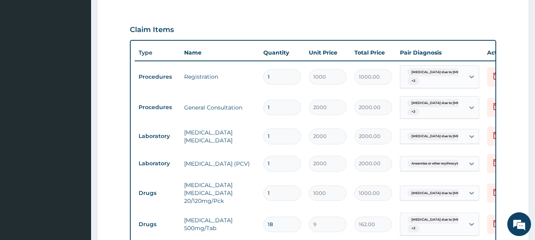
scroll to position [148, 0]
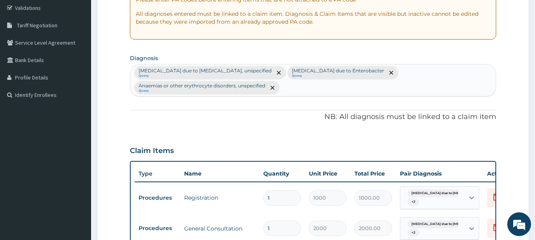
click at [289, 90] on div "[MEDICAL_DATA] due to [MEDICAL_DATA], unspecified Query [MEDICAL_DATA] due to E…" at bounding box center [313, 80] width 366 height 32
type input "H"
type input "T"
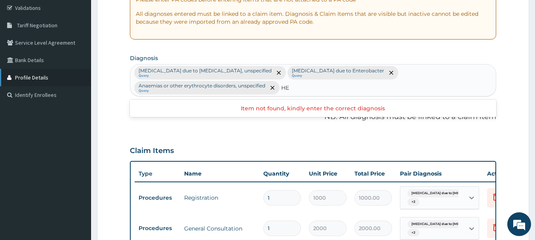
type input "H"
type input "M"
type input "[MEDICAL_DATA]"
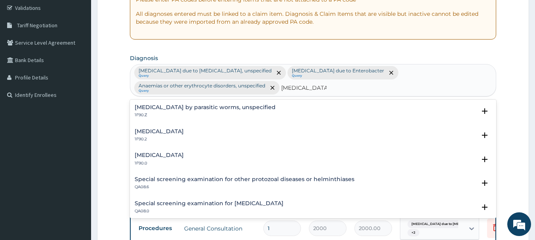
click at [176, 132] on h4 "[MEDICAL_DATA]" at bounding box center [159, 132] width 49 height 6
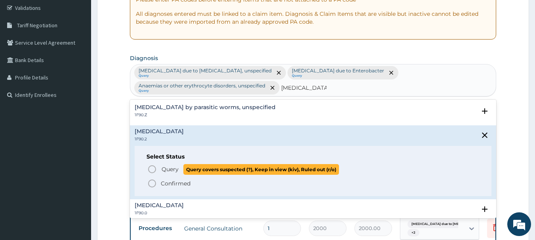
click at [151, 168] on icon "status option query" at bounding box center [151, 169] width 9 height 9
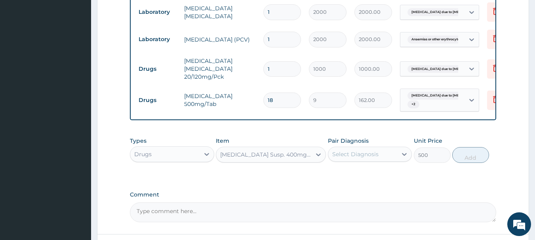
scroll to position [425, 0]
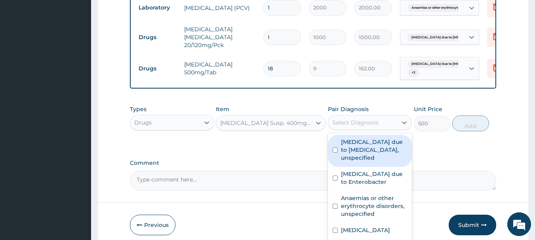
click at [370, 125] on div "Select Diagnosis" at bounding box center [355, 123] width 46 height 8
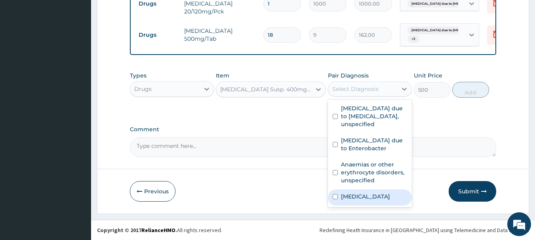
scroll to position [21, 0]
click at [336, 199] on input "checkbox" at bounding box center [334, 196] width 5 height 5
checkbox input "true"
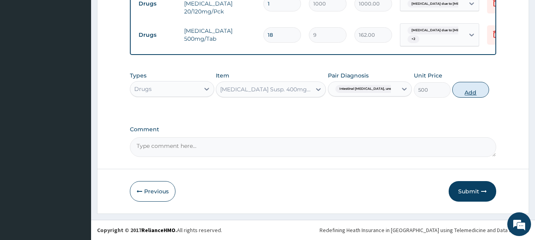
click at [465, 92] on button "Add" at bounding box center [470, 90] width 37 height 16
type input "0"
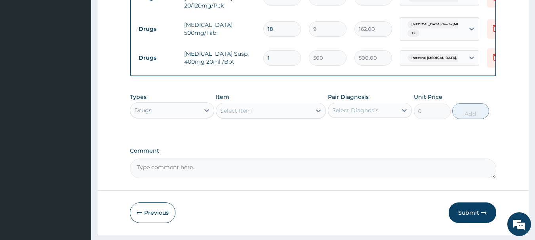
click at [282, 61] on input "1" at bounding box center [282, 57] width 38 height 15
type input "10"
type input "5000.00"
type input "10"
click at [246, 115] on div "Select Item" at bounding box center [236, 111] width 32 height 8
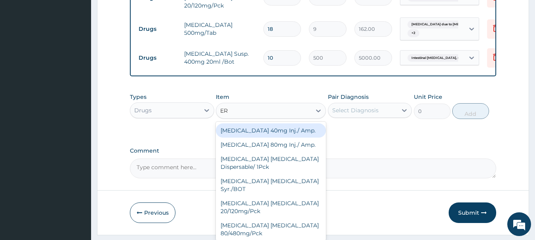
type input "ERY"
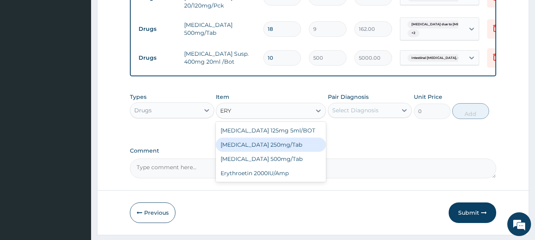
click at [245, 152] on div "[MEDICAL_DATA] 250mg/Tab" at bounding box center [271, 145] width 110 height 14
type input "60"
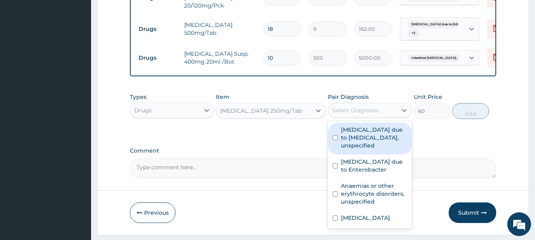
click at [343, 114] on div "Select Diagnosis" at bounding box center [355, 110] width 46 height 8
click at [334, 140] on input "checkbox" at bounding box center [334, 137] width 5 height 5
checkbox input "true"
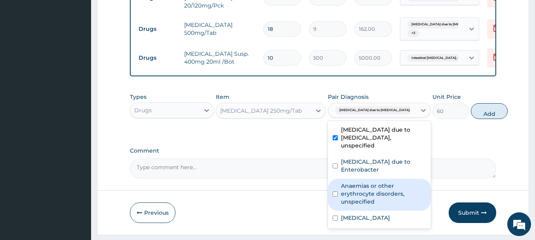
click at [335, 191] on input "checkbox" at bounding box center [334, 193] width 5 height 5
checkbox input "true"
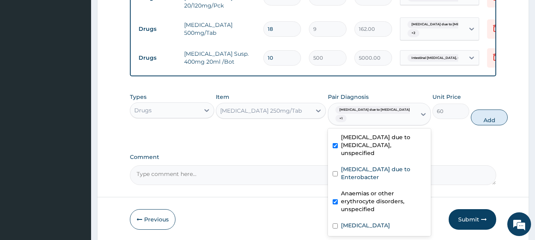
click at [337, 137] on div "[MEDICAL_DATA] due to [MEDICAL_DATA], unspecified" at bounding box center [379, 146] width 103 height 32
checkbox input "false"
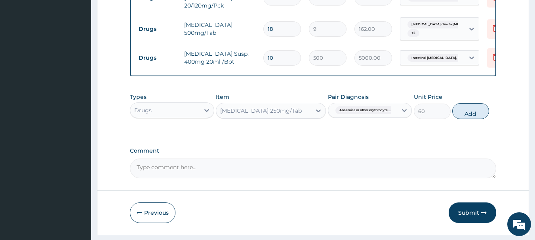
click at [351, 114] on span "Anaemias or other erythrocyte ..." at bounding box center [364, 110] width 59 height 8
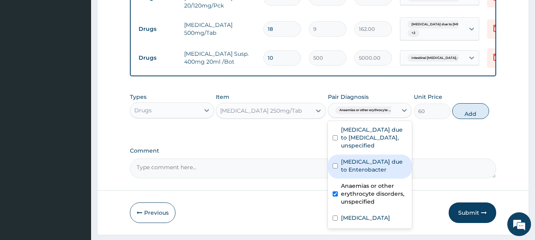
click at [336, 169] on input "checkbox" at bounding box center [334, 165] width 5 height 5
checkbox input "true"
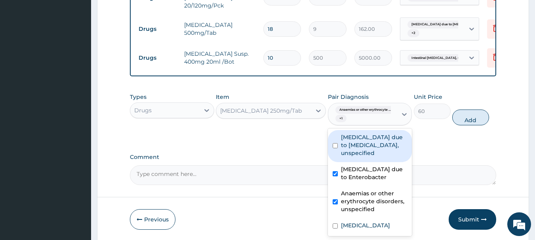
click at [339, 123] on span "+ 1" at bounding box center [340, 119] width 11 height 8
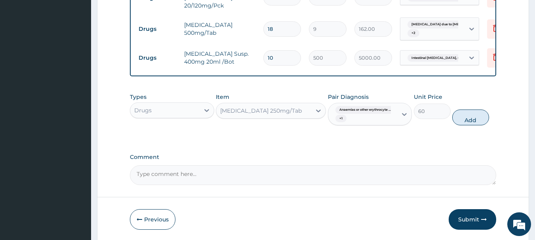
click at [339, 123] on span "+ 1" at bounding box center [340, 119] width 11 height 8
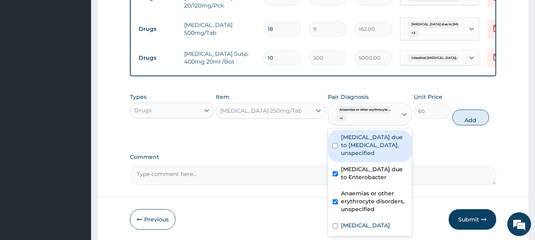
click at [339, 123] on span "+ 1" at bounding box center [340, 119] width 11 height 8
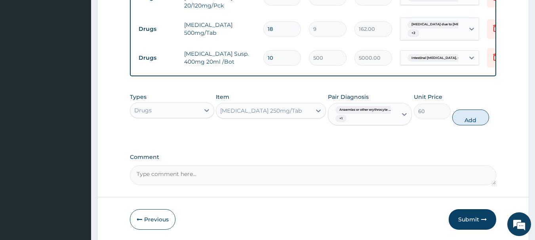
click at [339, 123] on span "+ 1" at bounding box center [340, 119] width 11 height 8
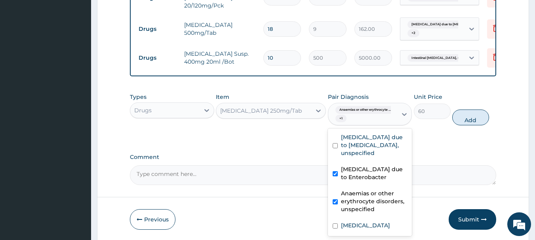
click at [335, 176] on input "checkbox" at bounding box center [334, 173] width 5 height 5
checkbox input "false"
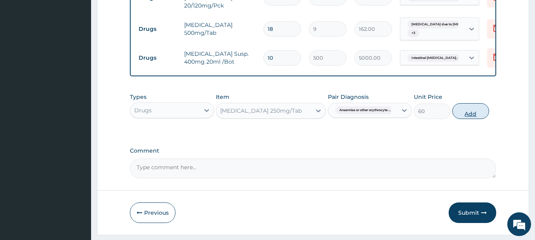
click at [464, 118] on button "Add" at bounding box center [470, 111] width 37 height 16
type input "0"
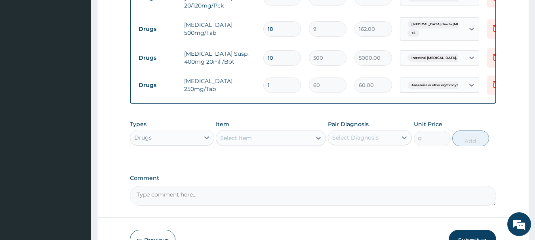
type input "10"
type input "600.00"
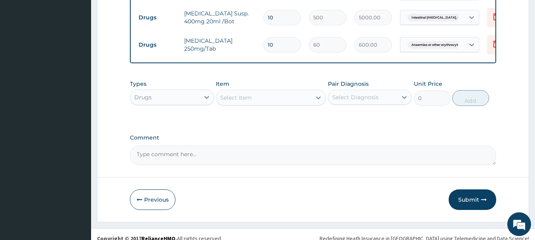
scroll to position [519, 0]
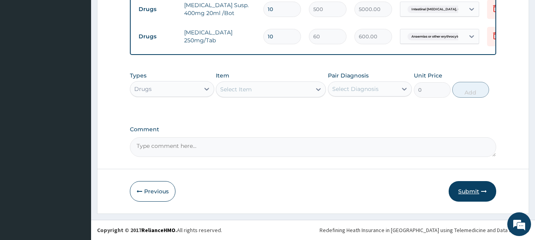
type input "10"
click at [466, 190] on button "Submit" at bounding box center [471, 191] width 47 height 21
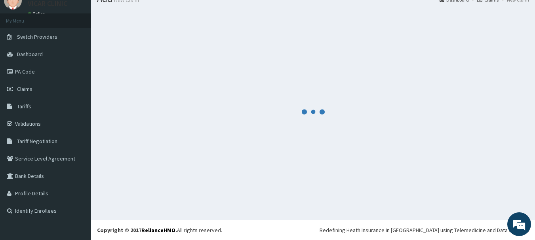
scroll to position [32, 0]
